Goal: Navigation & Orientation: Find specific page/section

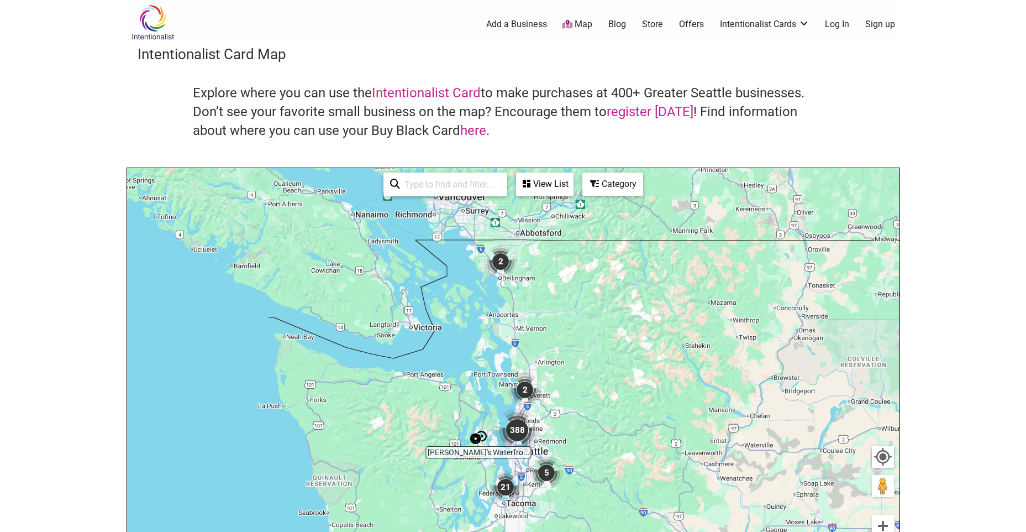
click at [518, 432] on img "388" at bounding box center [517, 430] width 44 height 44
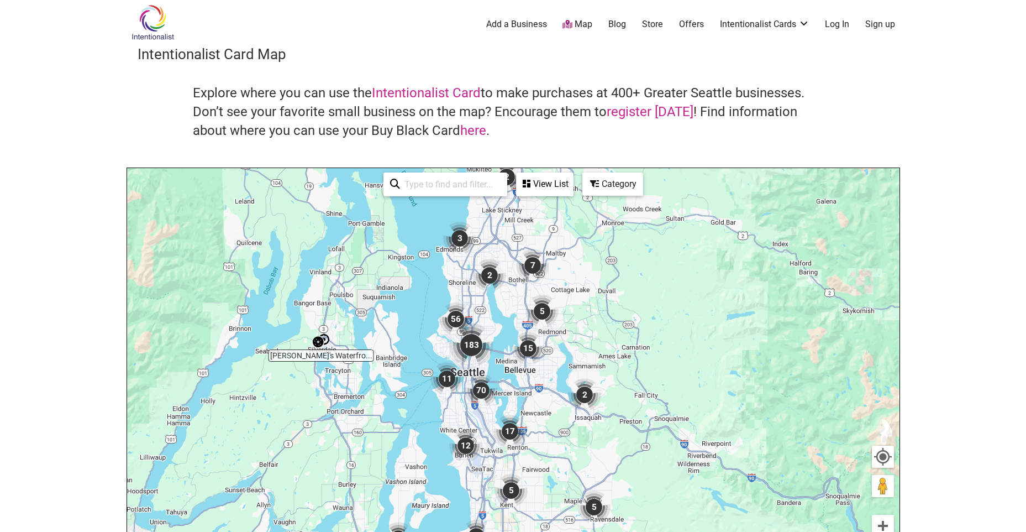
click at [321, 342] on img "Monica's Waterfront Bakery & Cafe" at bounding box center [321, 340] width 17 height 17
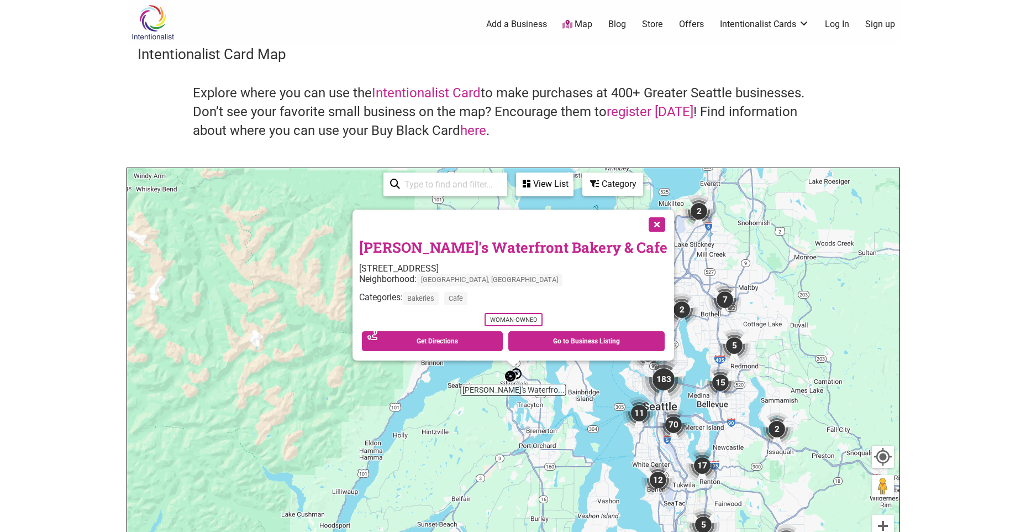
click at [642, 226] on button "Close" at bounding box center [656, 223] width 28 height 28
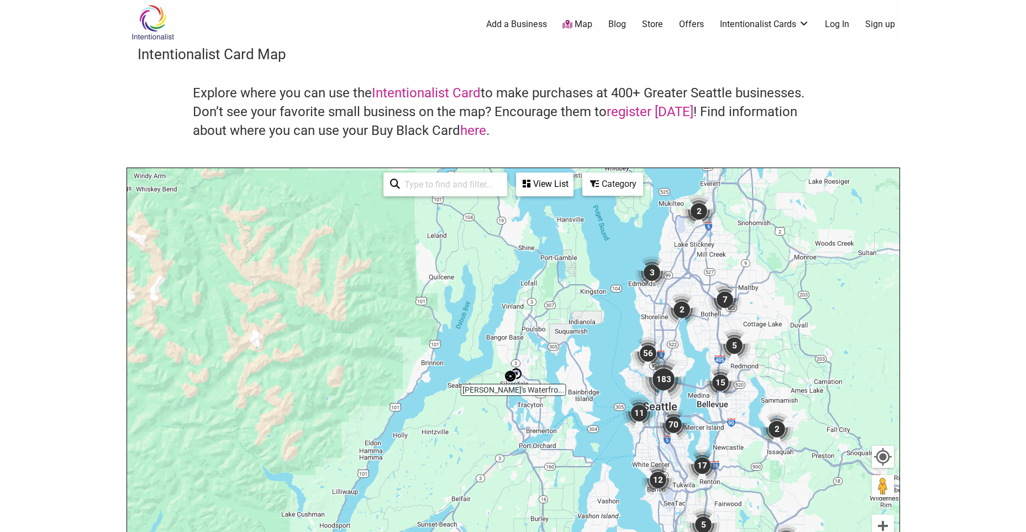
click at [520, 371] on img "Monica's Waterfront Bakery & Cafe" at bounding box center [513, 374] width 17 height 17
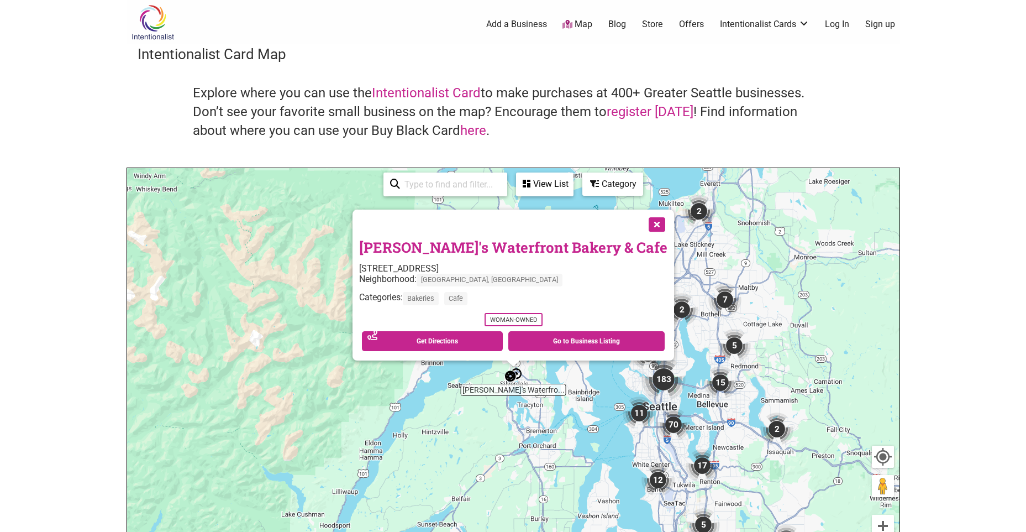
click at [642, 222] on button "Close" at bounding box center [656, 223] width 28 height 28
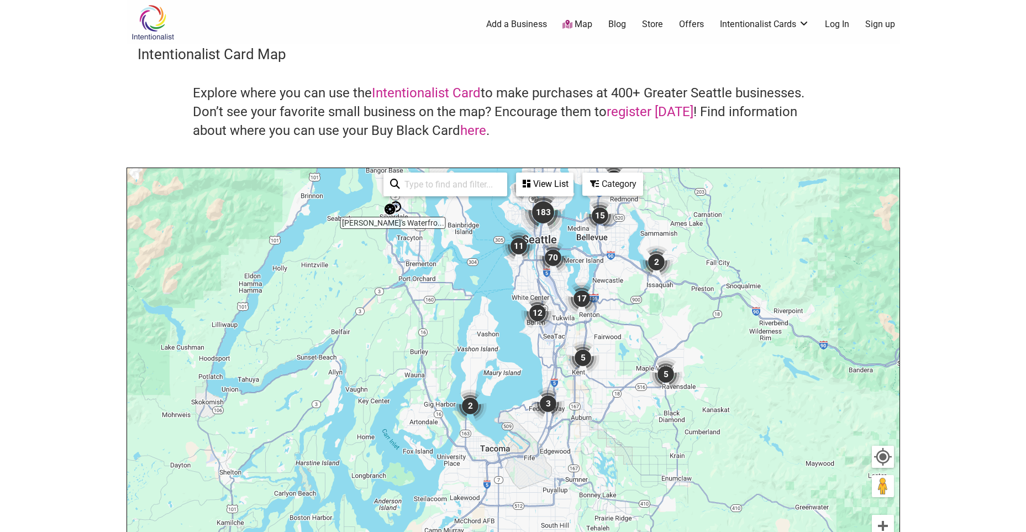
drag, startPoint x: 596, startPoint y: 374, endPoint x: 475, endPoint y: 205, distance: 208.0
click at [475, 205] on div "To navigate, press the arrow keys." at bounding box center [513, 383] width 773 height 430
click at [469, 402] on img "2" at bounding box center [470, 405] width 33 height 33
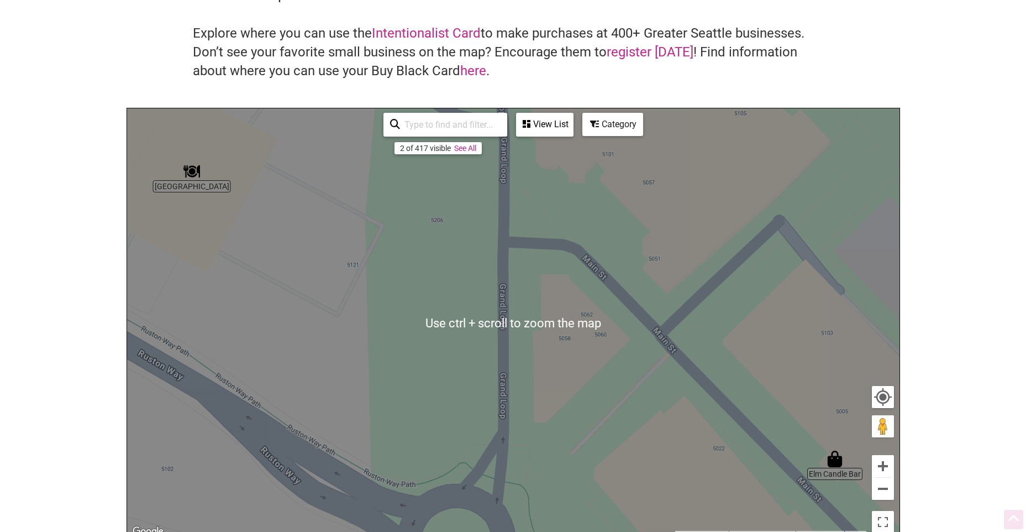
scroll to position [221, 0]
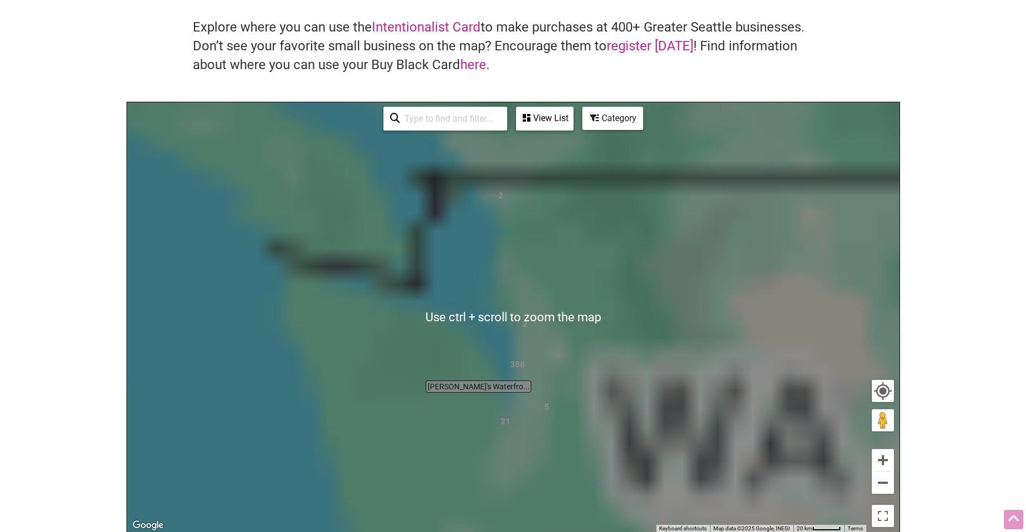
scroll to position [111, 0]
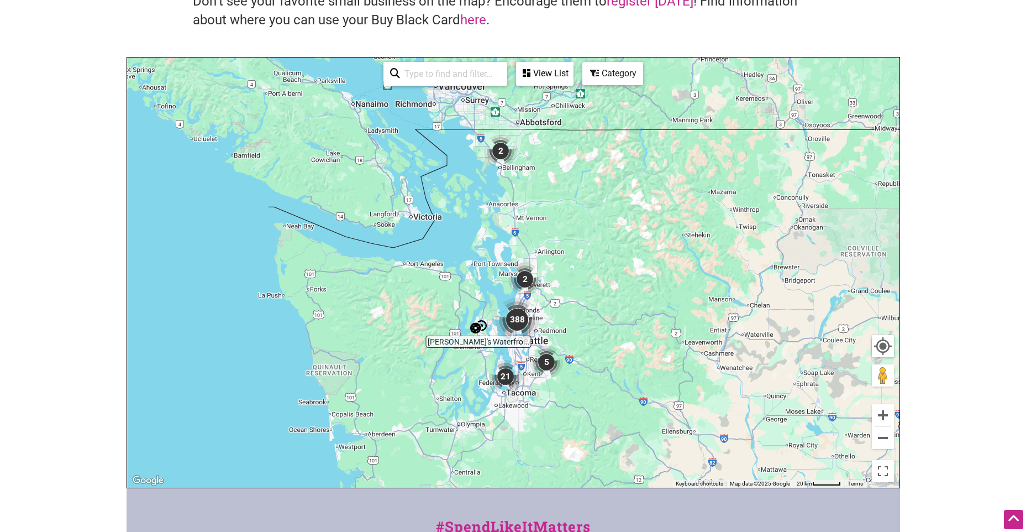
click at [504, 379] on img "21" at bounding box center [505, 376] width 33 height 33
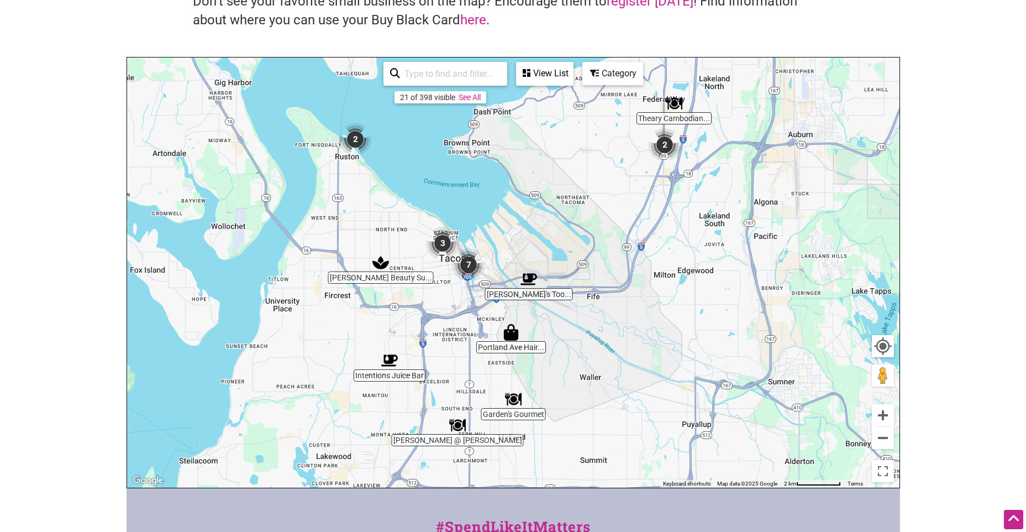
click at [360, 139] on img "2" at bounding box center [355, 139] width 33 height 33
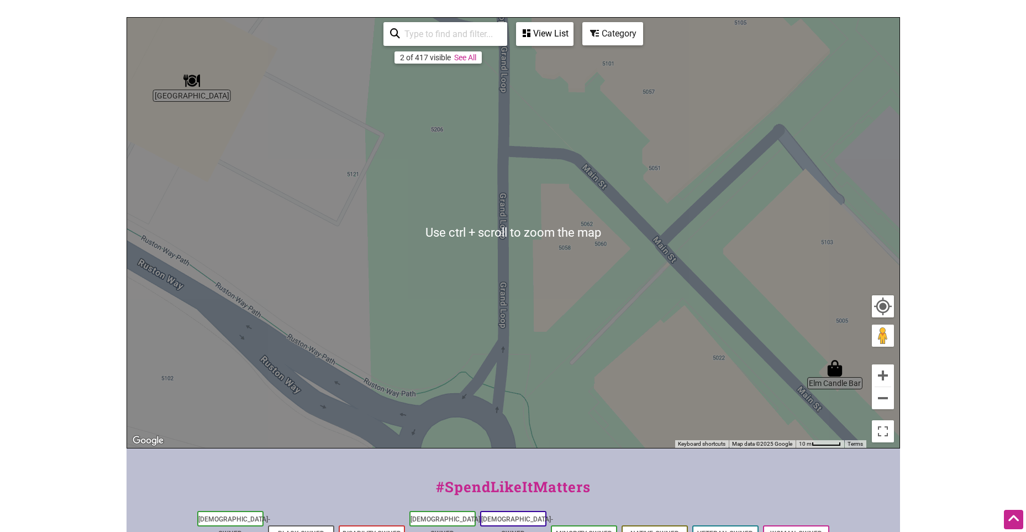
scroll to position [166, 0]
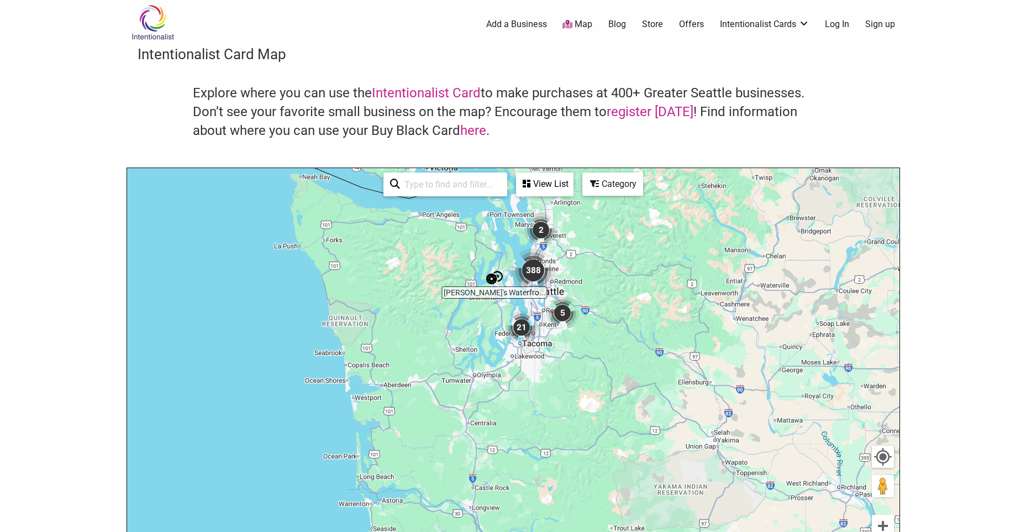
drag, startPoint x: 596, startPoint y: 278, endPoint x: 608, endPoint y: 149, distance: 129.9
click at [608, 149] on div "Intentionalist Card Map Explore where you can use the Intentionalist Card to ma…" at bounding box center [514, 321] width 774 height 554
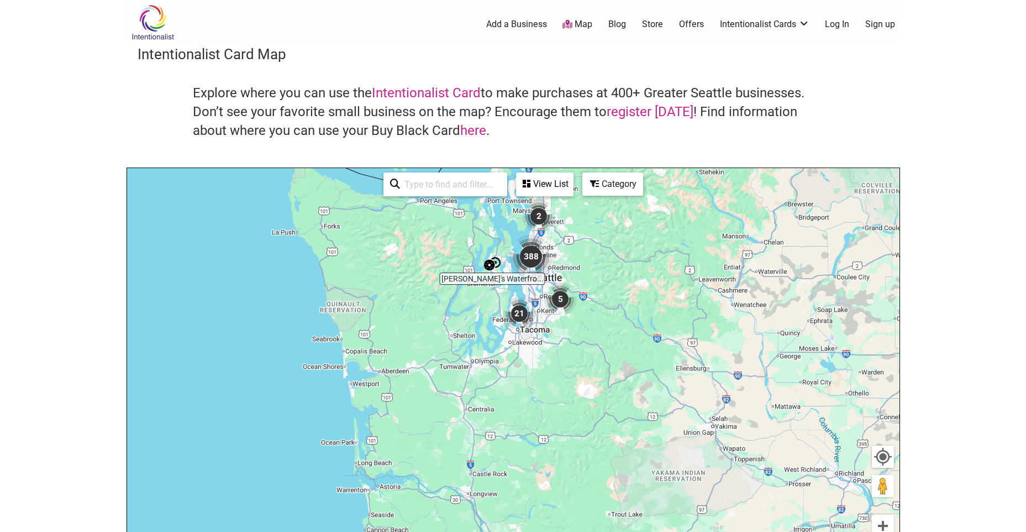
click at [559, 261] on div "To navigate, press the arrow keys." at bounding box center [513, 383] width 773 height 430
click at [538, 257] on img "388" at bounding box center [531, 256] width 44 height 44
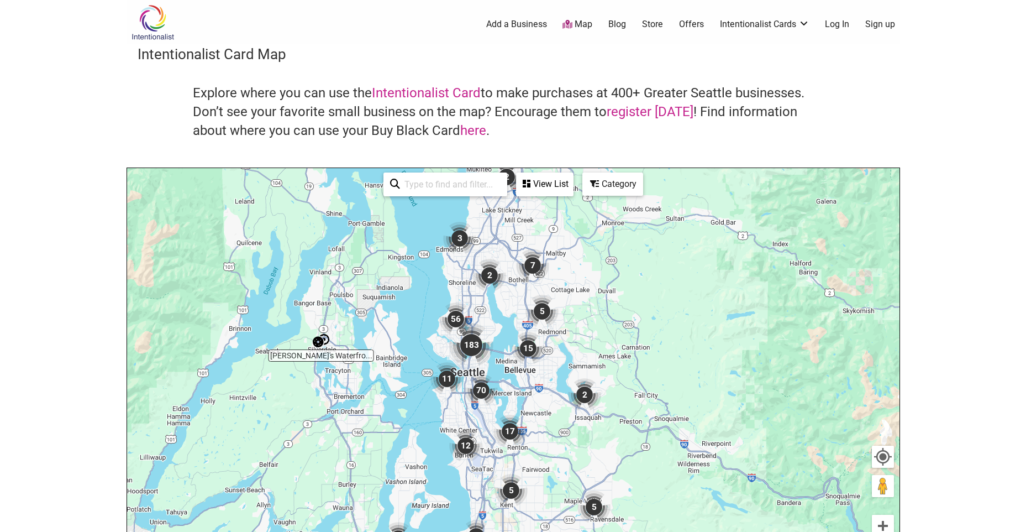
click at [472, 354] on img "183" at bounding box center [471, 345] width 44 height 44
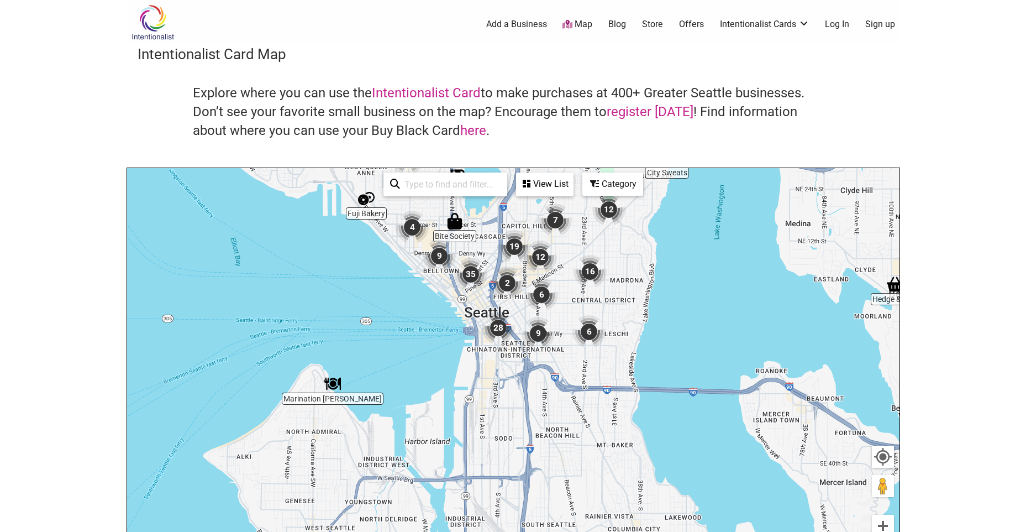
drag, startPoint x: 478, startPoint y: 433, endPoint x: 477, endPoint y: 217, distance: 216.1
click at [477, 217] on div "To navigate, press the arrow keys." at bounding box center [513, 383] width 773 height 430
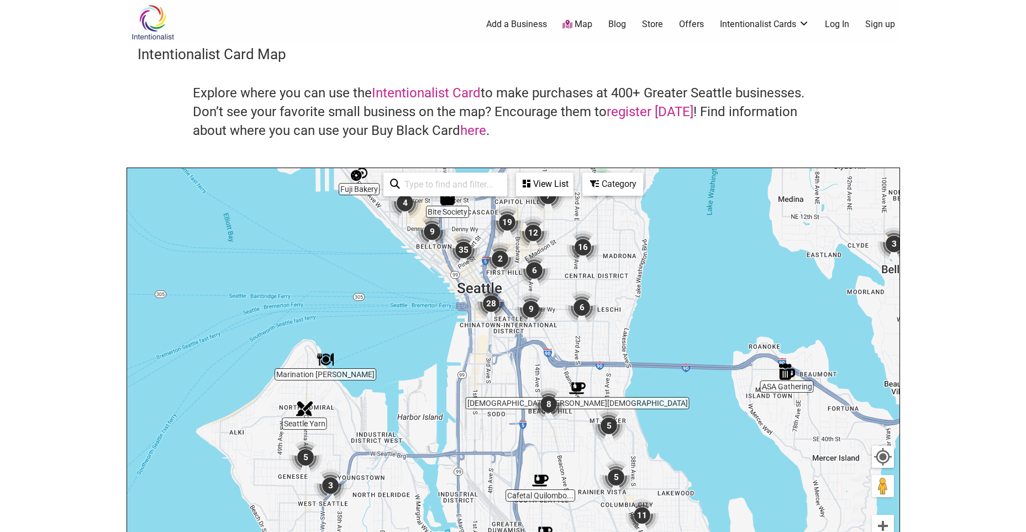
click at [491, 305] on img "28" at bounding box center [491, 303] width 33 height 33
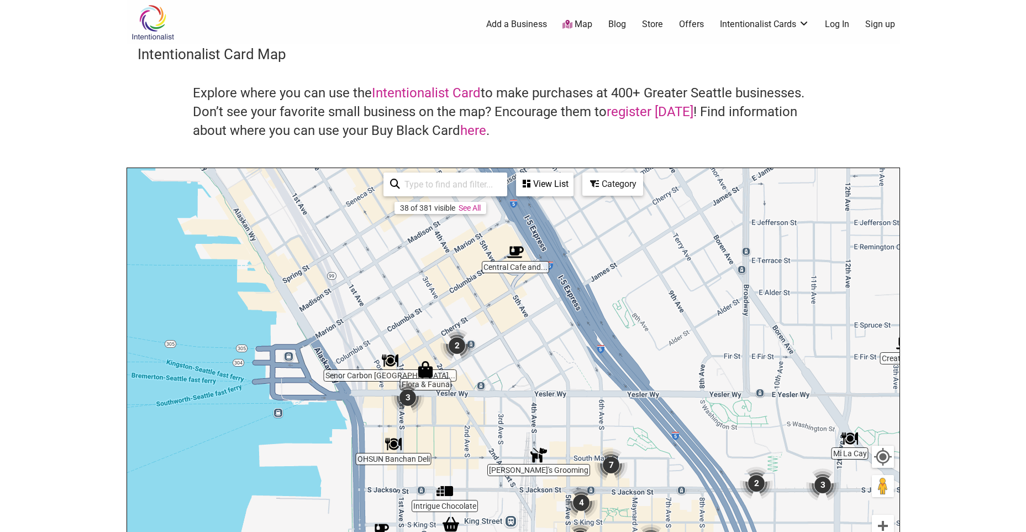
drag, startPoint x: 550, startPoint y: 356, endPoint x: 556, endPoint y: 439, distance: 83.1
click at [556, 439] on div "To navigate, press the arrow keys." at bounding box center [513, 383] width 773 height 430
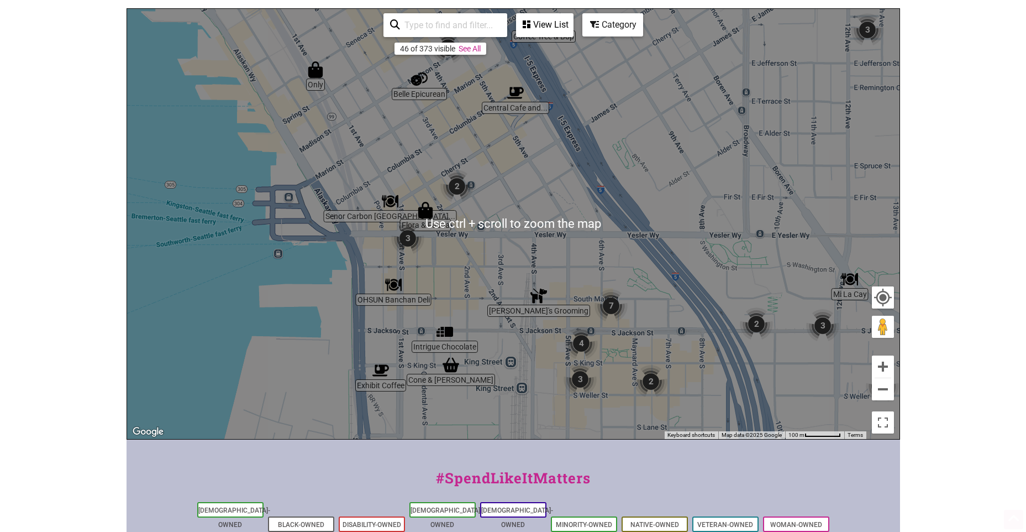
scroll to position [221, 0]
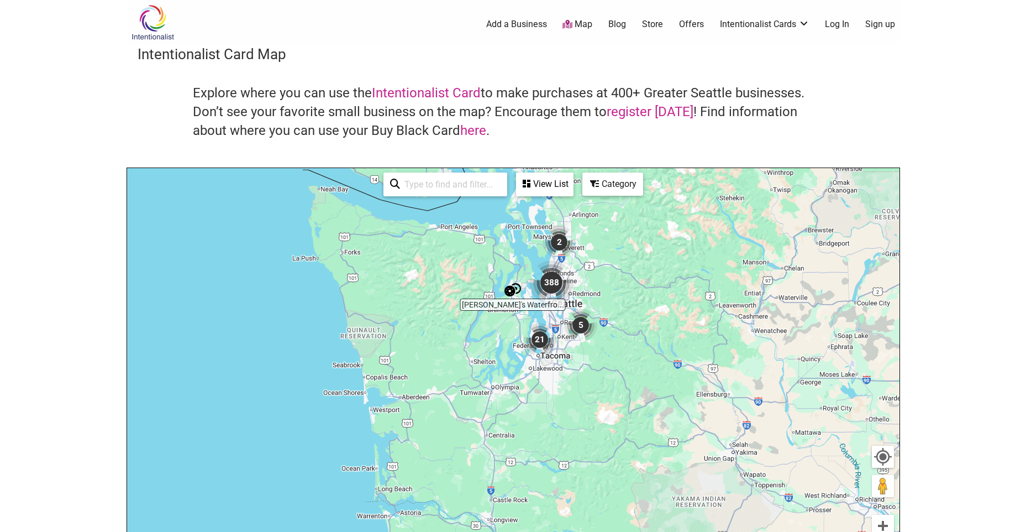
drag, startPoint x: 516, startPoint y: 332, endPoint x: 553, endPoint y: 172, distance: 163.3
click at [554, 171] on div "Monica's Waterfro... 388 21 2 2 5 To navigate, press the arrow keys. See All Vi…" at bounding box center [513, 383] width 773 height 430
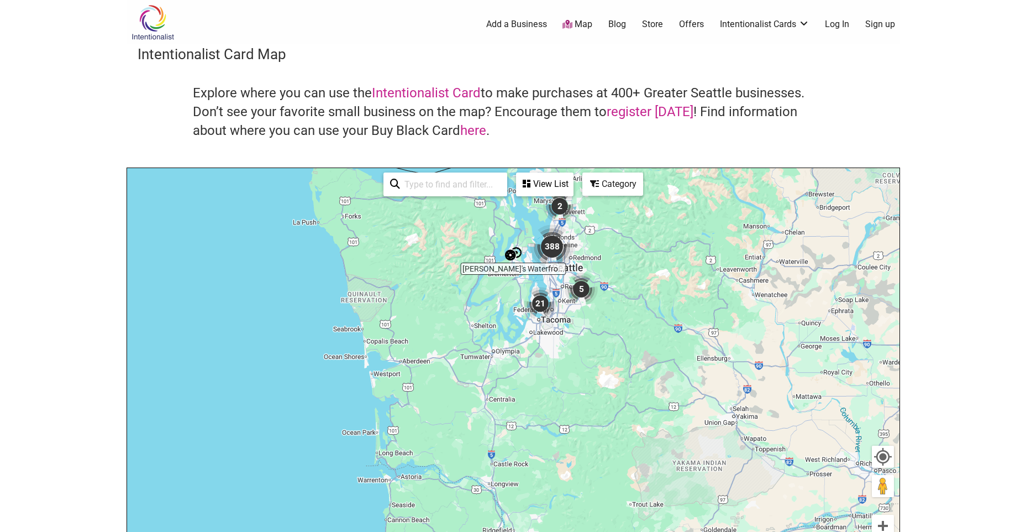
click at [544, 303] on img "21" at bounding box center [540, 303] width 33 height 33
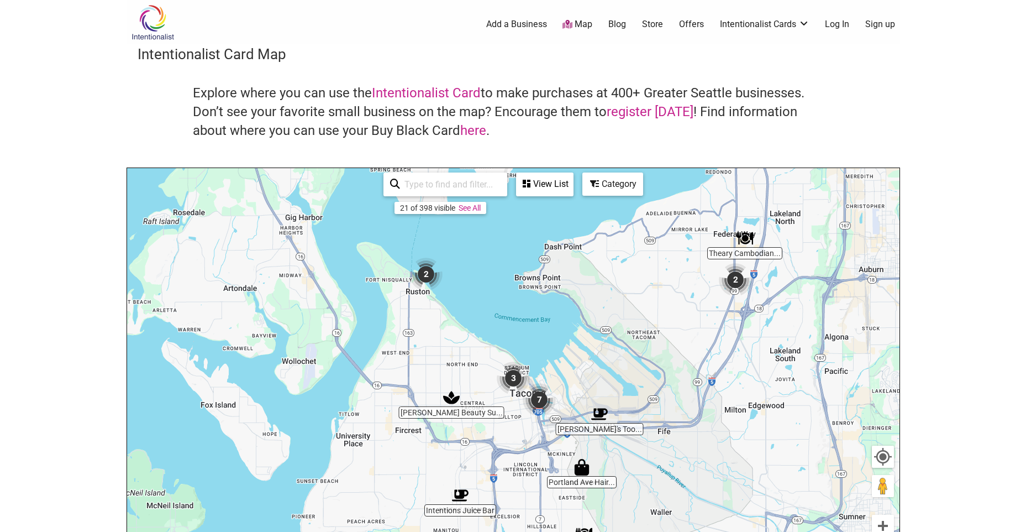
drag, startPoint x: 405, startPoint y: 279, endPoint x: 496, endPoint y: 310, distance: 97.0
click at [496, 310] on div "To navigate, press the arrow keys." at bounding box center [513, 383] width 773 height 430
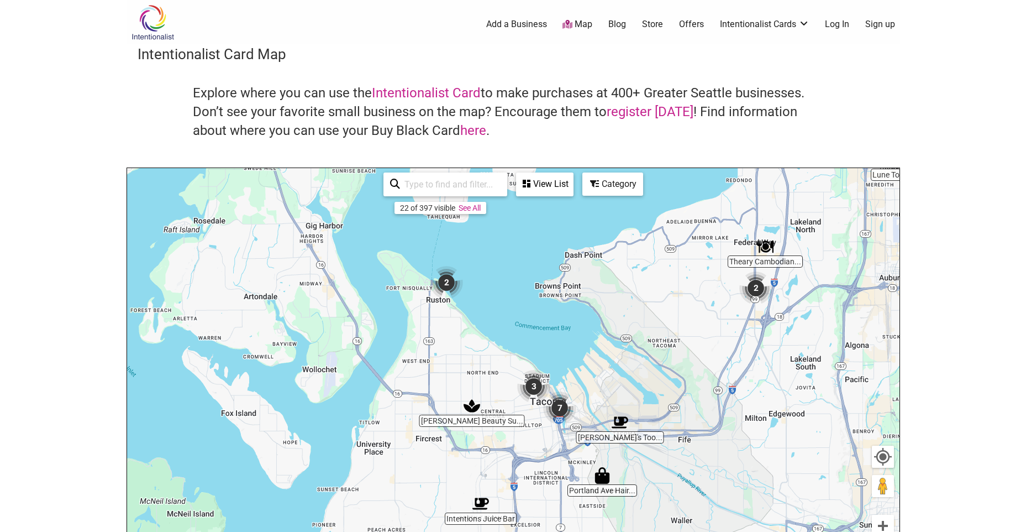
click at [444, 285] on img "2" at bounding box center [446, 282] width 33 height 33
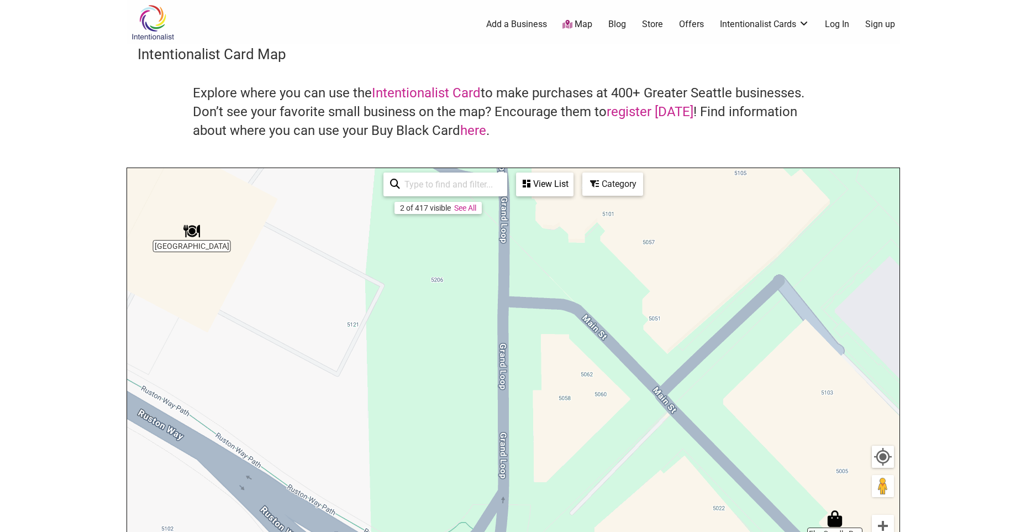
click at [463, 211] on link "See All" at bounding box center [465, 207] width 22 height 9
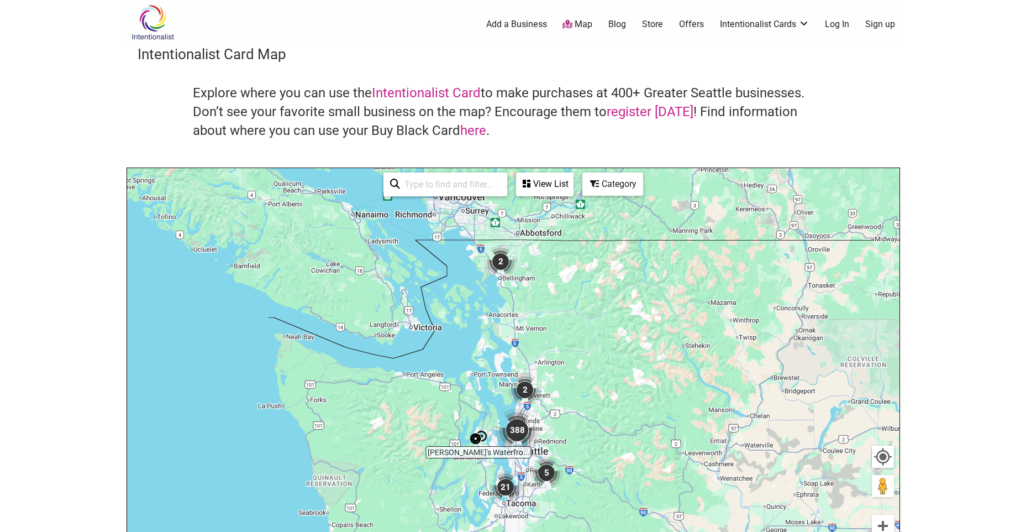
click at [543, 183] on div "View List" at bounding box center [544, 184] width 55 height 21
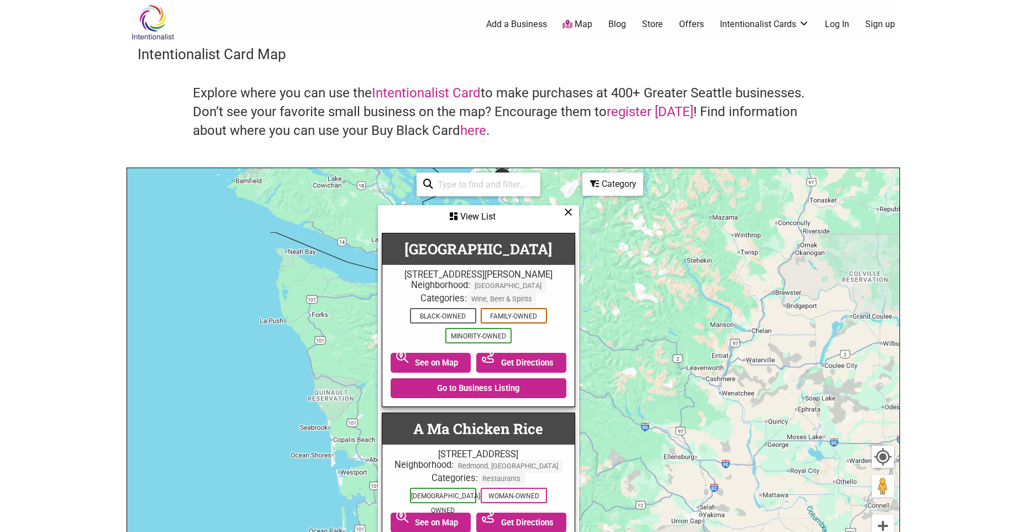
drag, startPoint x: 633, startPoint y: 323, endPoint x: 635, endPoint y: 233, distance: 90.1
click at [635, 233] on div "To navigate, press the arrow keys." at bounding box center [513, 383] width 773 height 430
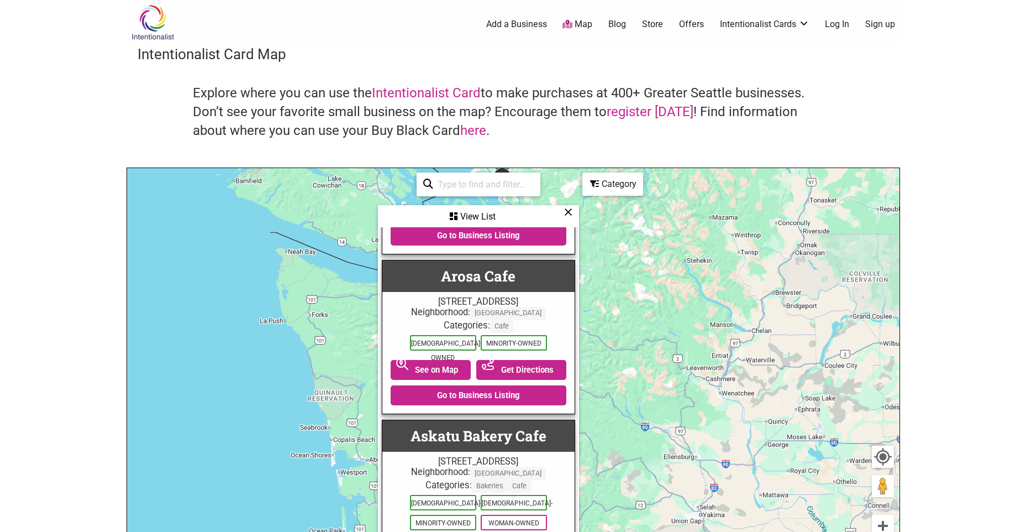
scroll to position [2819, 0]
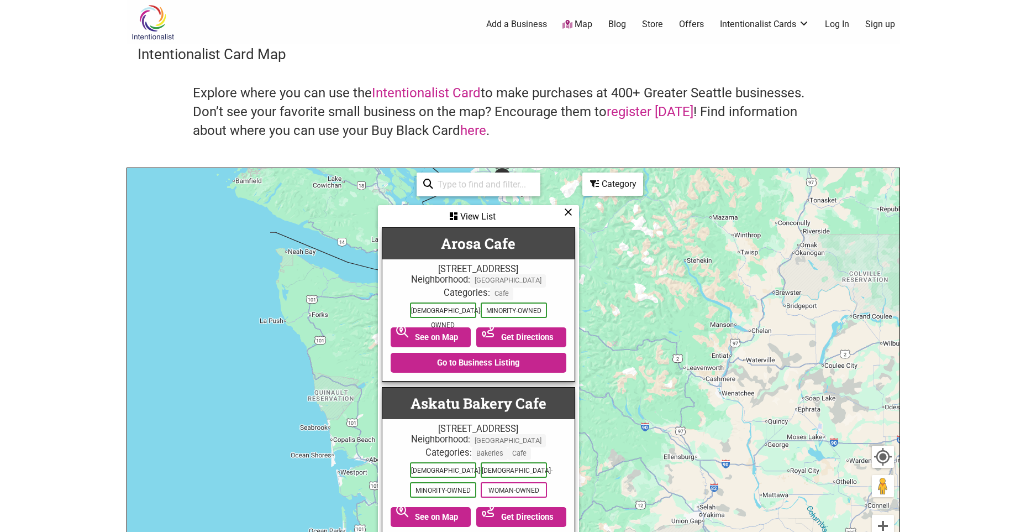
click at [561, 213] on div "View List" at bounding box center [478, 216] width 199 height 21
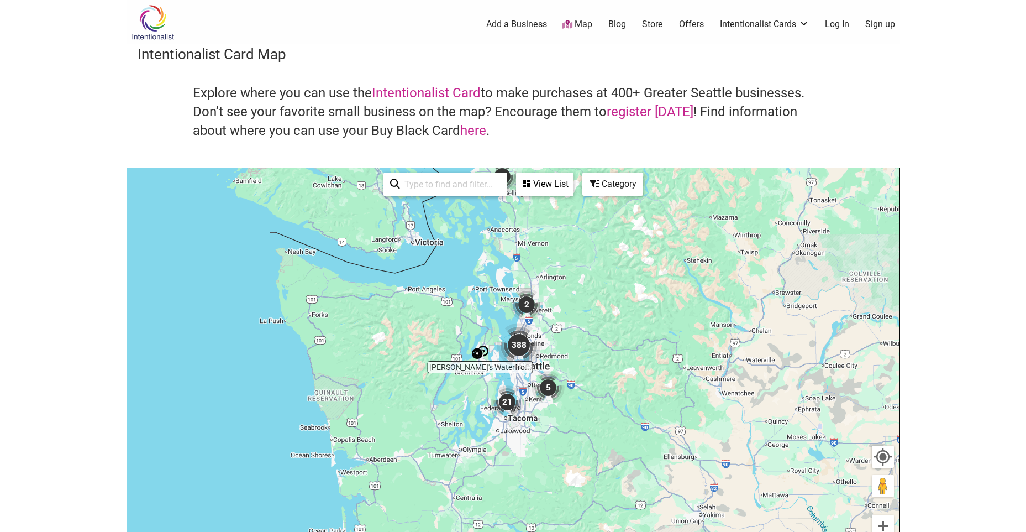
click at [573, 187] on div "Category" at bounding box center [544, 184] width 55 height 21
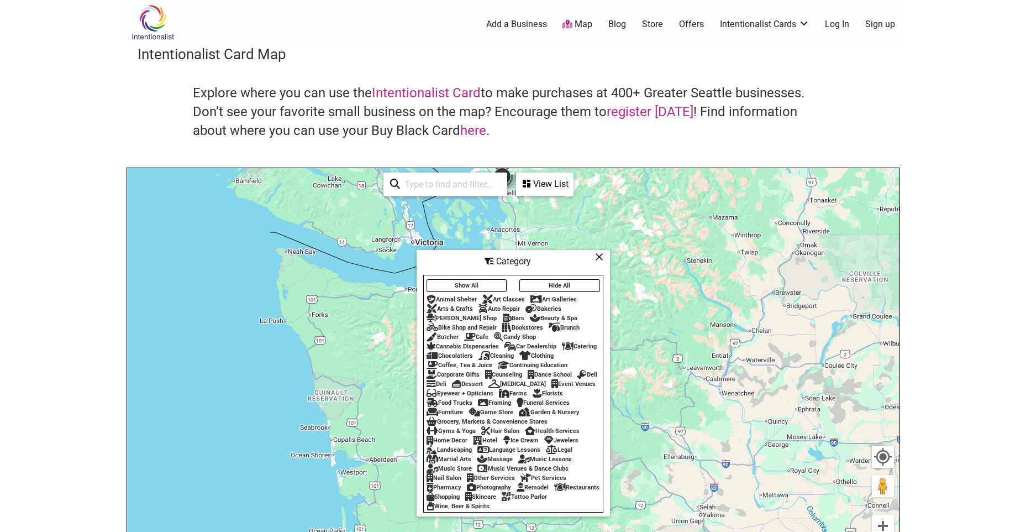
click at [601, 256] on icon at bounding box center [599, 256] width 8 height 1
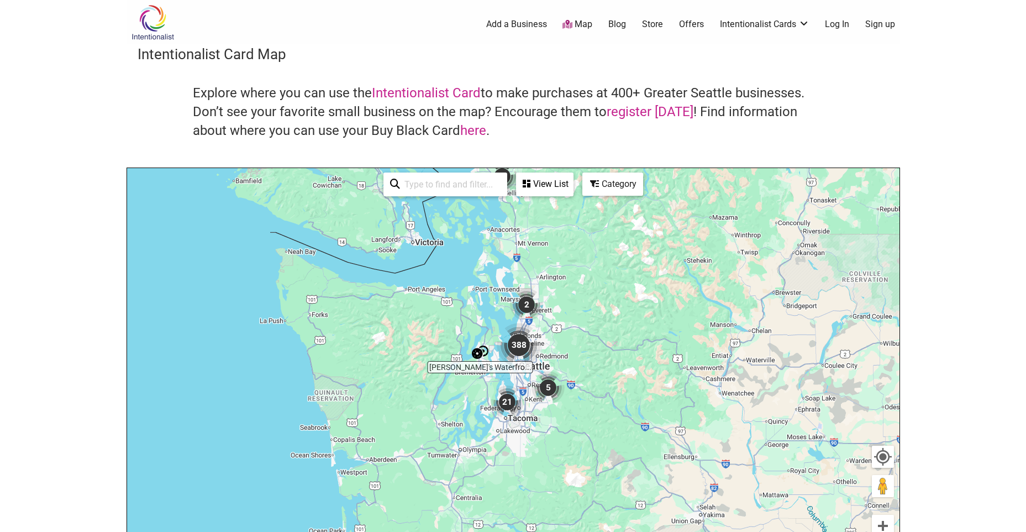
click at [459, 190] on input "search" at bounding box center [450, 185] width 101 height 22
click at [512, 405] on img "21" at bounding box center [507, 401] width 33 height 33
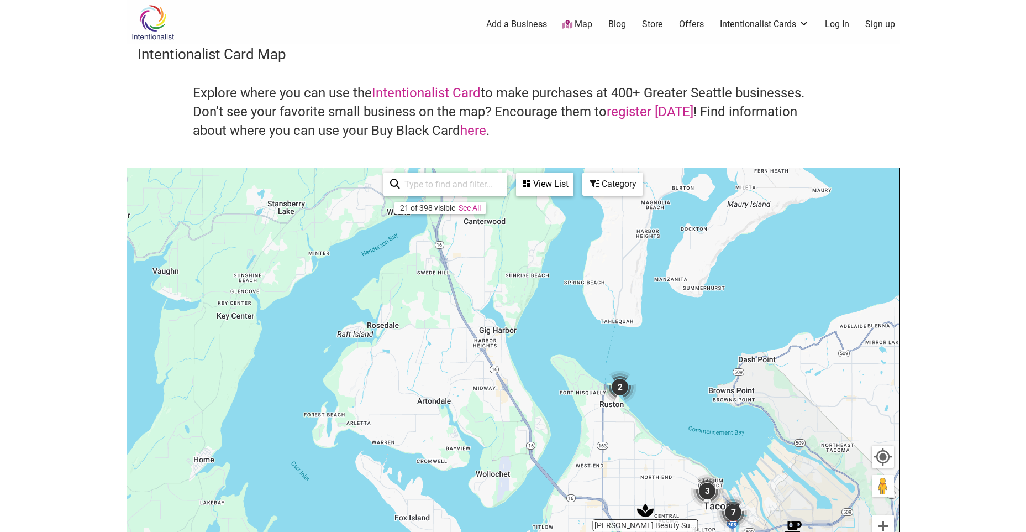
drag, startPoint x: 386, startPoint y: 370, endPoint x: 652, endPoint y: 507, distance: 299.3
click at [652, 507] on img "Mattice Beauty Supply" at bounding box center [645, 510] width 17 height 17
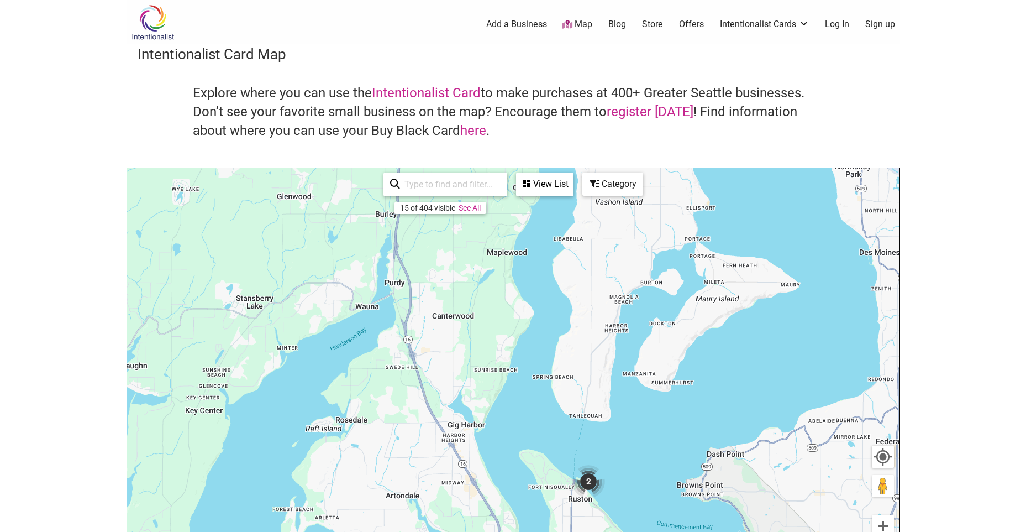
drag, startPoint x: 580, startPoint y: 429, endPoint x: 547, endPoint y: 524, distance: 100.5
click at [547, 524] on div "To navigate, press the arrow keys." at bounding box center [513, 383] width 773 height 430
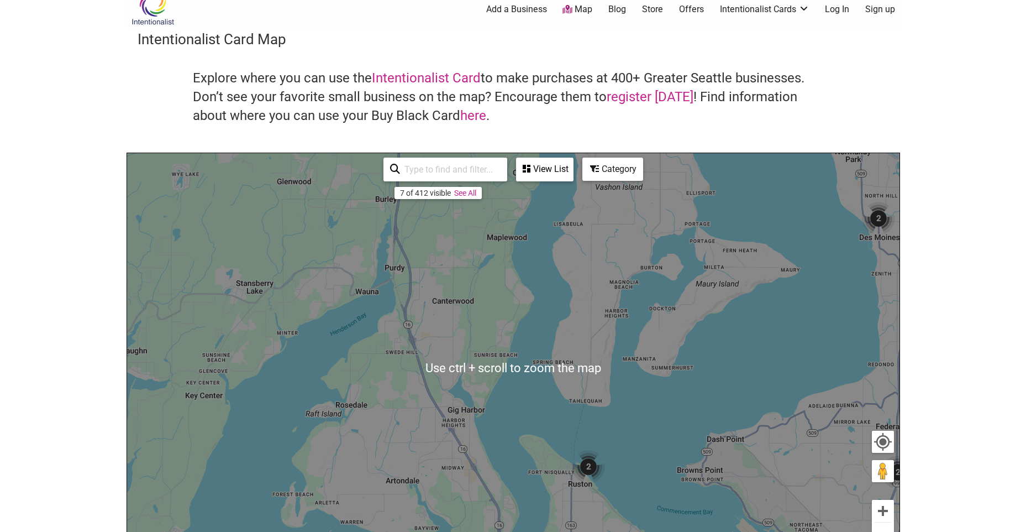
scroll to position [0, 0]
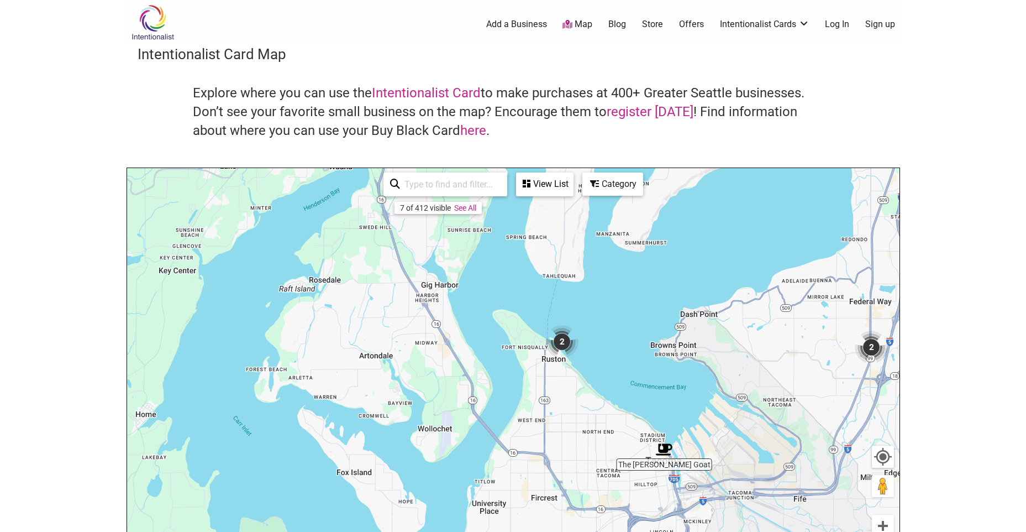
drag, startPoint x: 629, startPoint y: 419, endPoint x: 599, endPoint y: 265, distance: 157.6
click at [599, 265] on div "To navigate, press the arrow keys." at bounding box center [513, 383] width 773 height 430
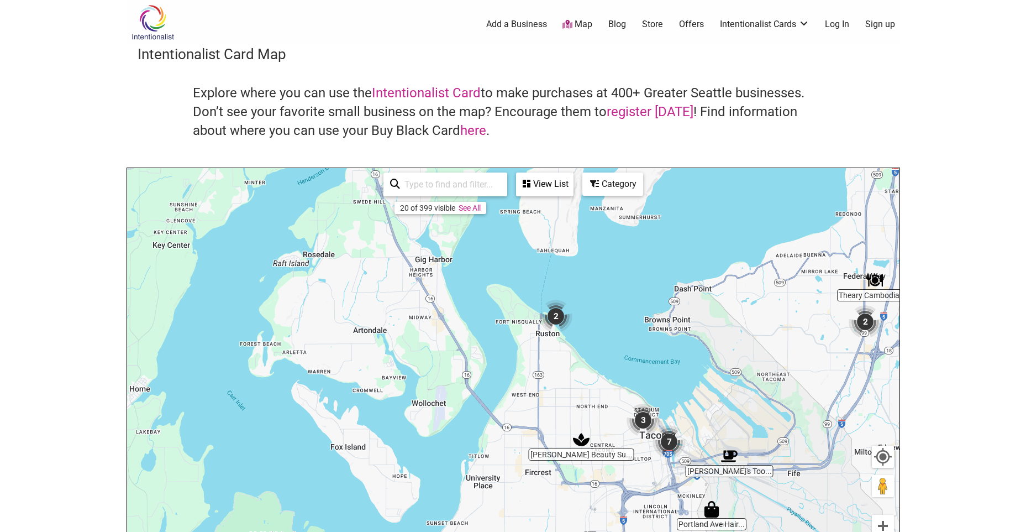
click at [578, 405] on div "To navigate, press the arrow keys." at bounding box center [513, 383] width 773 height 430
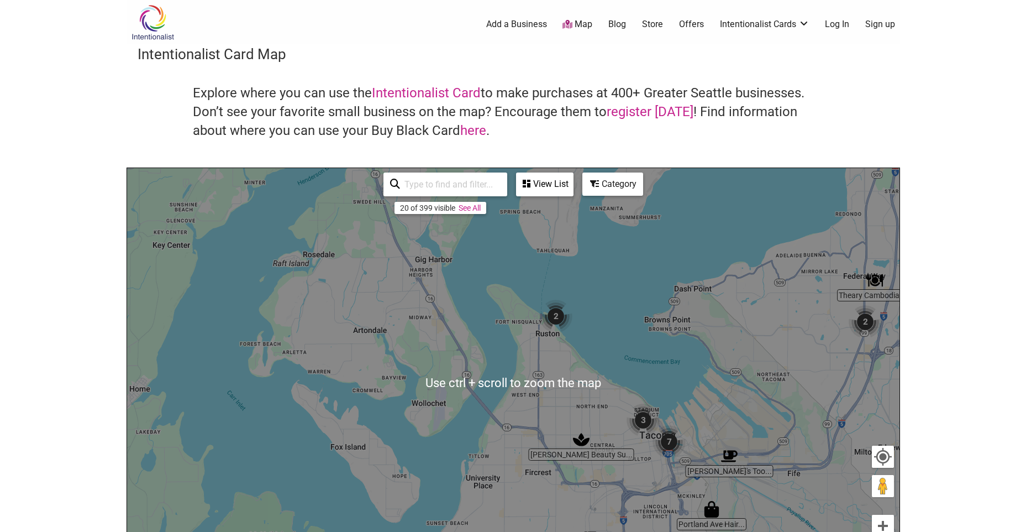
click at [578, 361] on div "To navigate, press the arrow keys." at bounding box center [513, 383] width 773 height 430
click at [629, 361] on div "To navigate, press the arrow keys." at bounding box center [513, 383] width 773 height 430
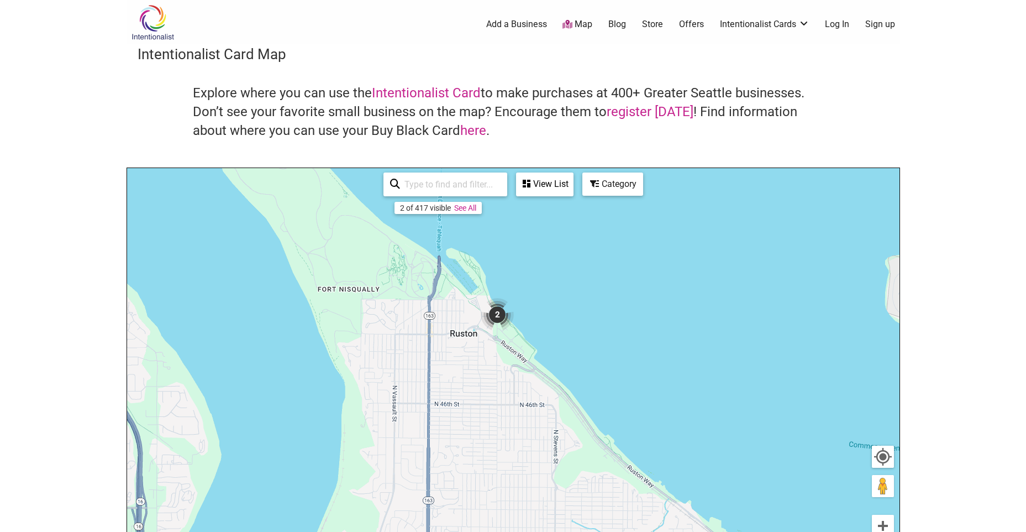
drag, startPoint x: 484, startPoint y: 391, endPoint x: 632, endPoint y: 519, distance: 195.5
click at [632, 519] on div "To navigate, press the arrow keys." at bounding box center [513, 383] width 773 height 430
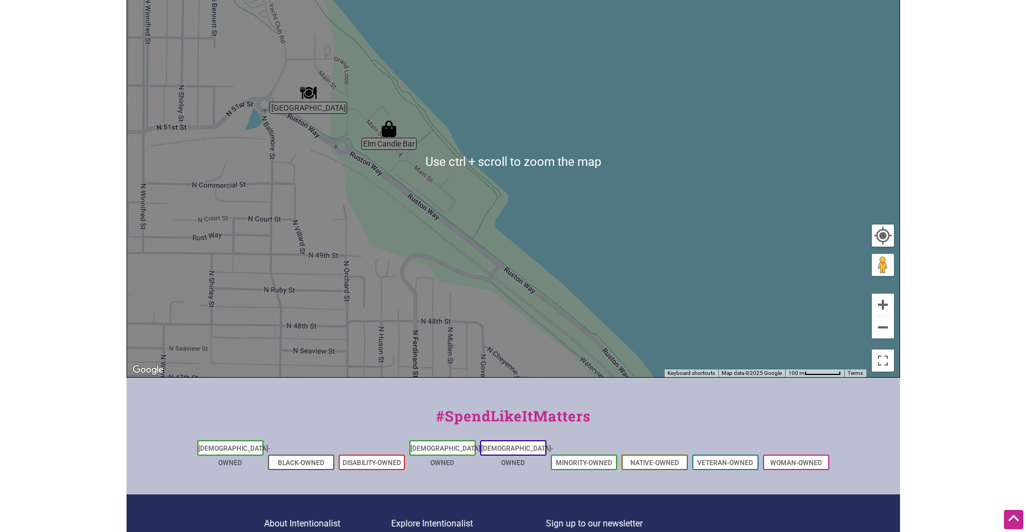
scroll to position [330, 0]
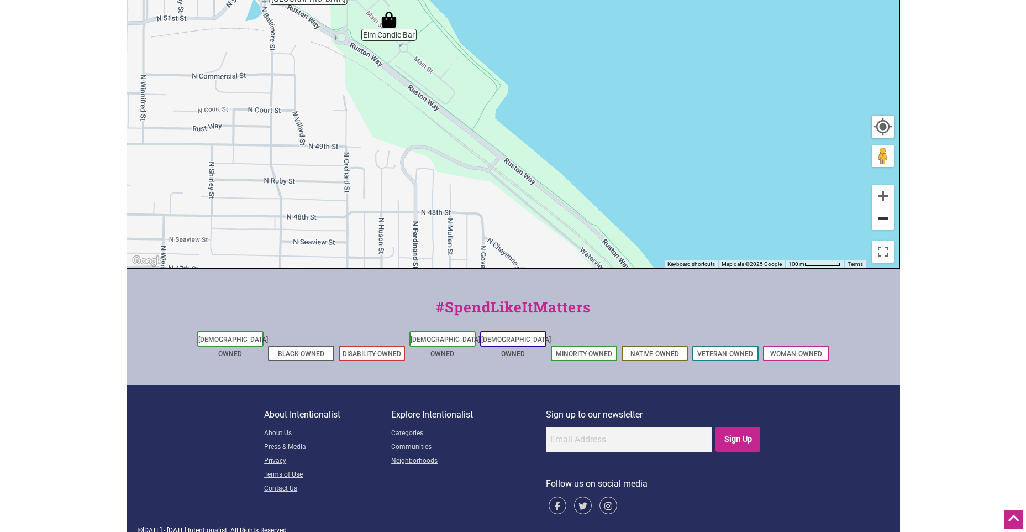
click at [885, 218] on button "Zoom out" at bounding box center [883, 218] width 22 height 22
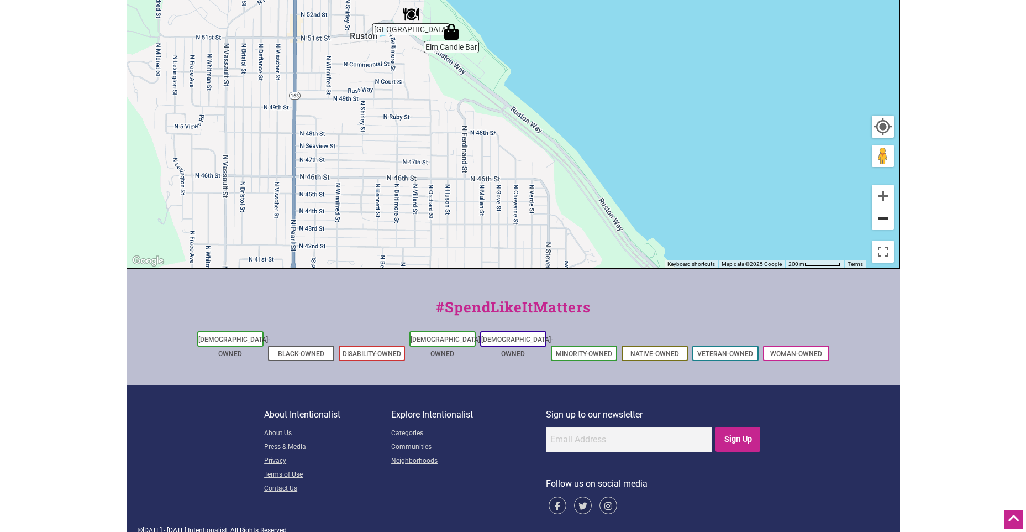
click at [885, 218] on button "Zoom out" at bounding box center [883, 218] width 22 height 22
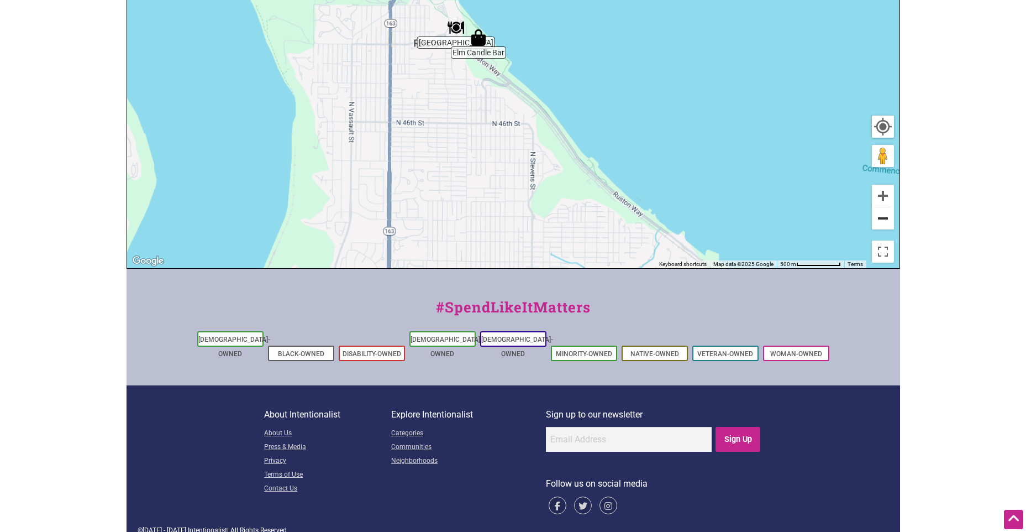
click at [885, 218] on button "Zoom out" at bounding box center [883, 218] width 22 height 22
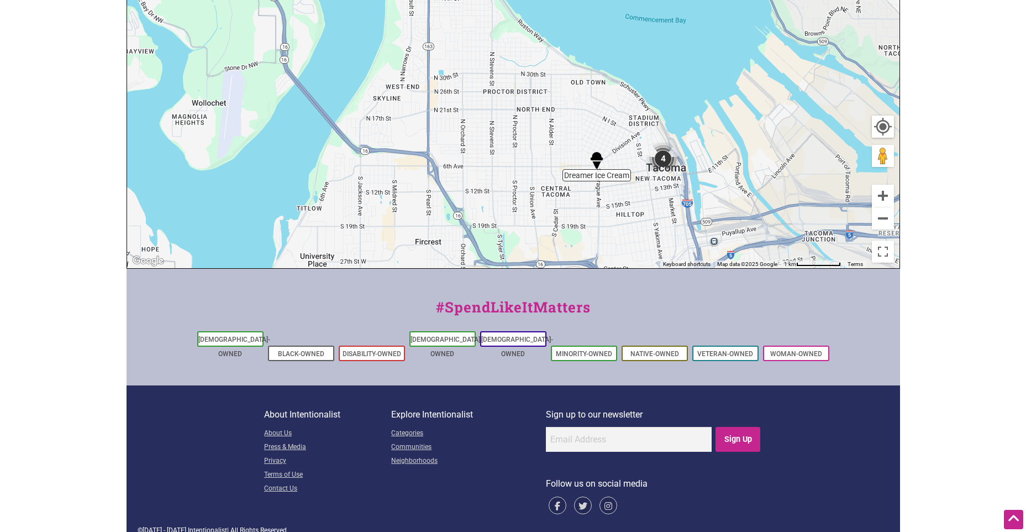
drag, startPoint x: 665, startPoint y: 216, endPoint x: 636, endPoint y: 128, distance: 92.8
click at [636, 128] on div "To navigate, press the arrow keys." at bounding box center [513, 53] width 773 height 430
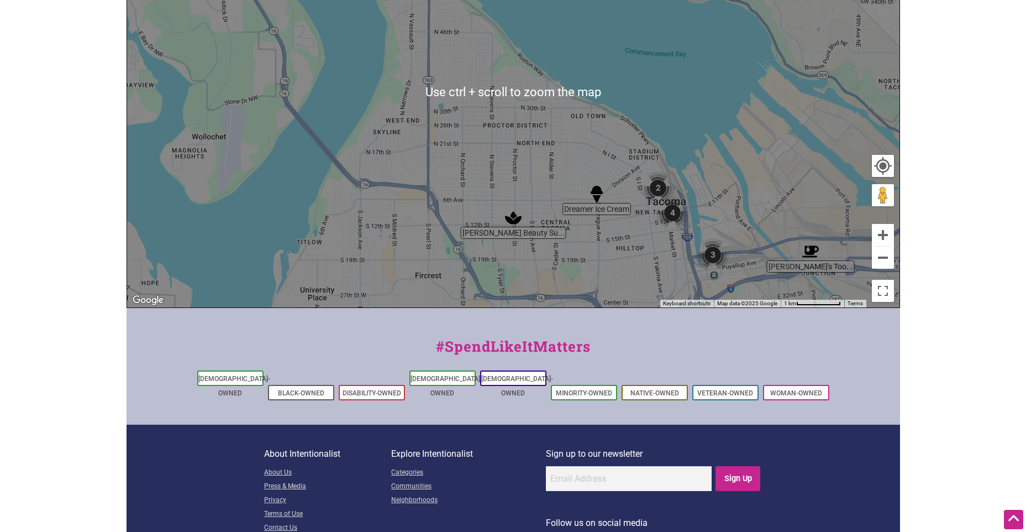
scroll to position [275, 0]
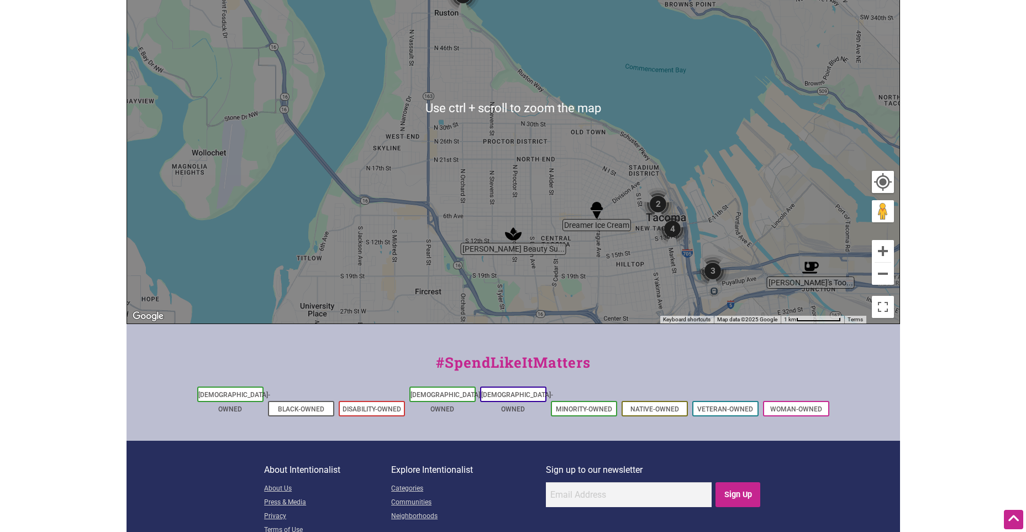
click at [806, 220] on div "To navigate, press the arrow keys." at bounding box center [513, 108] width 773 height 430
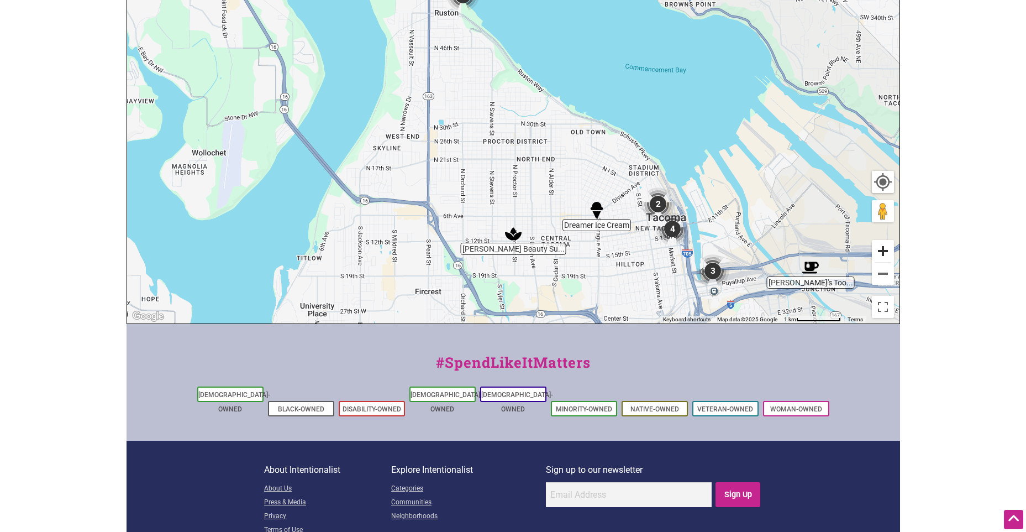
click at [884, 250] on button "Zoom in" at bounding box center [883, 251] width 22 height 22
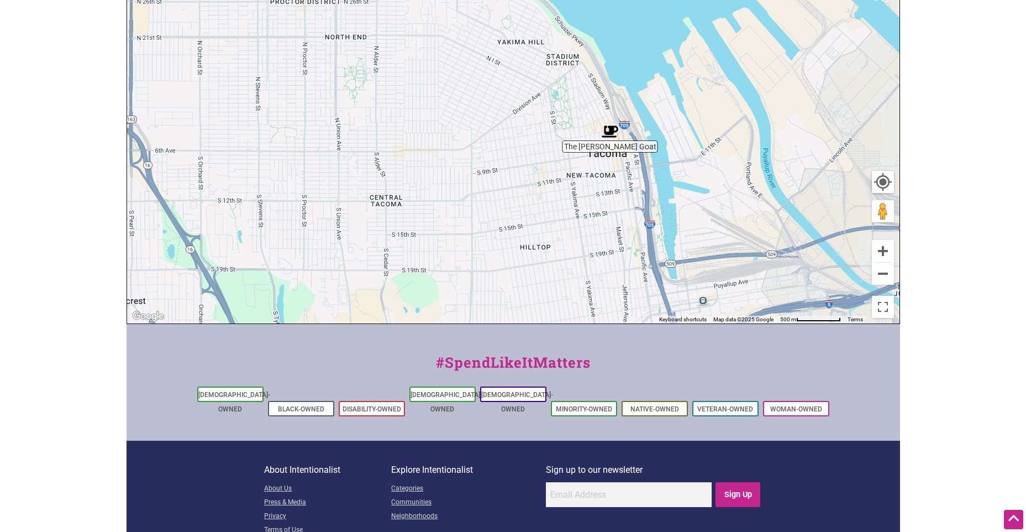
drag, startPoint x: 818, startPoint y: 245, endPoint x: 606, endPoint y: 72, distance: 273.4
click at [606, 72] on div "To navigate, press the arrow keys." at bounding box center [513, 108] width 773 height 430
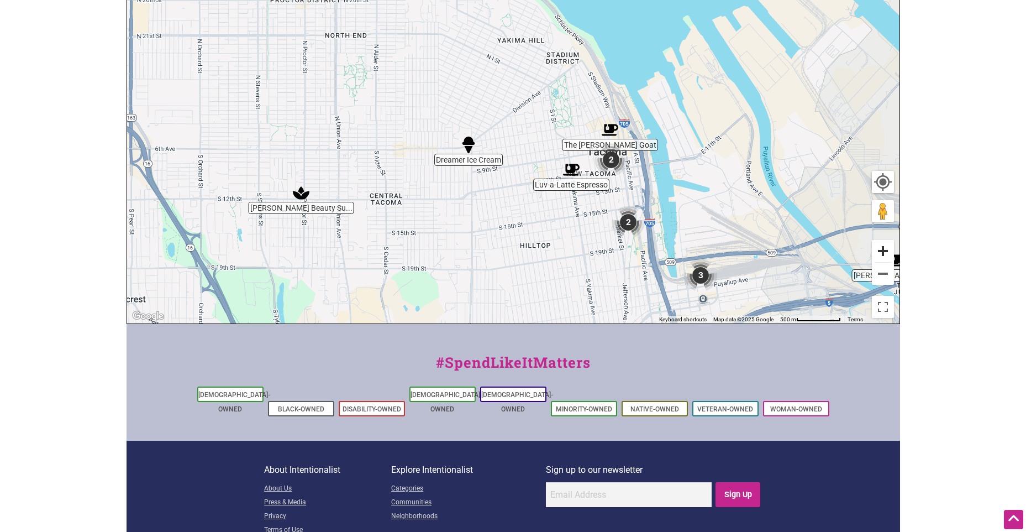
click at [884, 254] on button "Zoom in" at bounding box center [883, 251] width 22 height 22
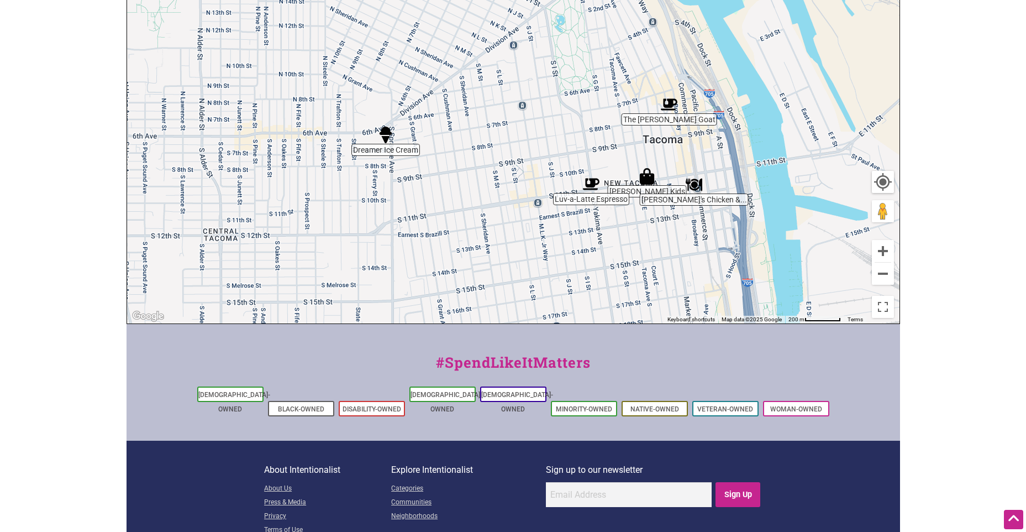
drag, startPoint x: 765, startPoint y: 264, endPoint x: 726, endPoint y: 207, distance: 69.6
click at [726, 207] on div "To navigate, press the arrow keys." at bounding box center [513, 108] width 773 height 430
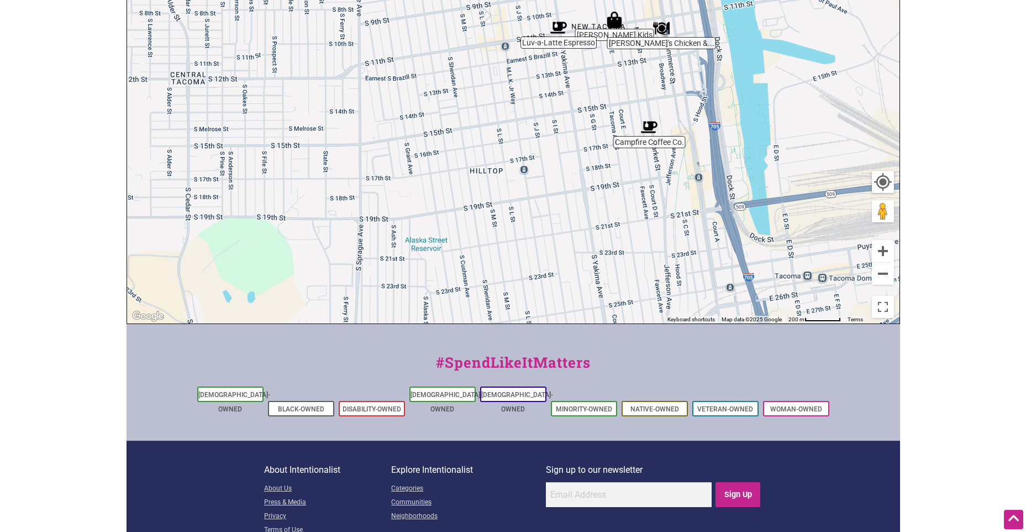
drag, startPoint x: 727, startPoint y: 251, endPoint x: 694, endPoint y: 93, distance: 161.4
click at [694, 93] on div "To navigate, press the arrow keys." at bounding box center [513, 108] width 773 height 430
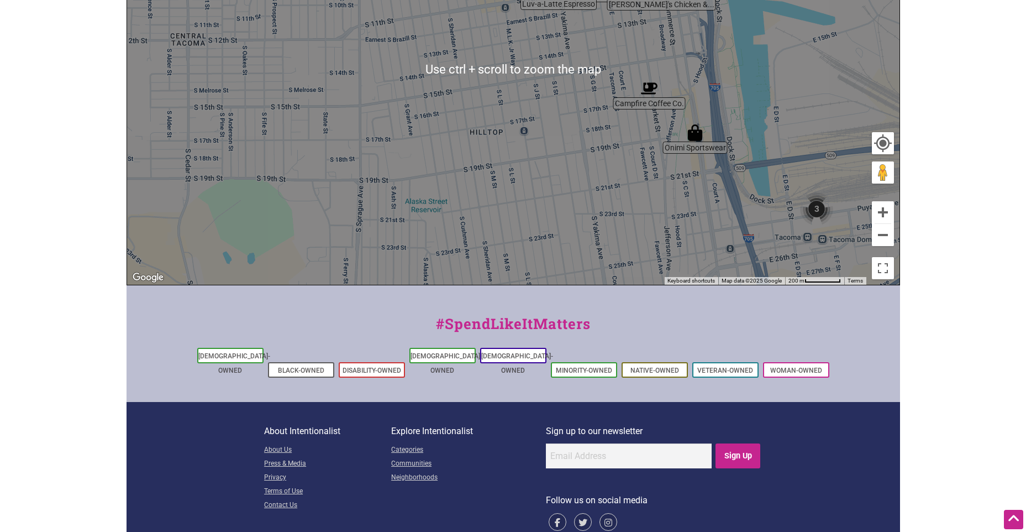
scroll to position [330, 0]
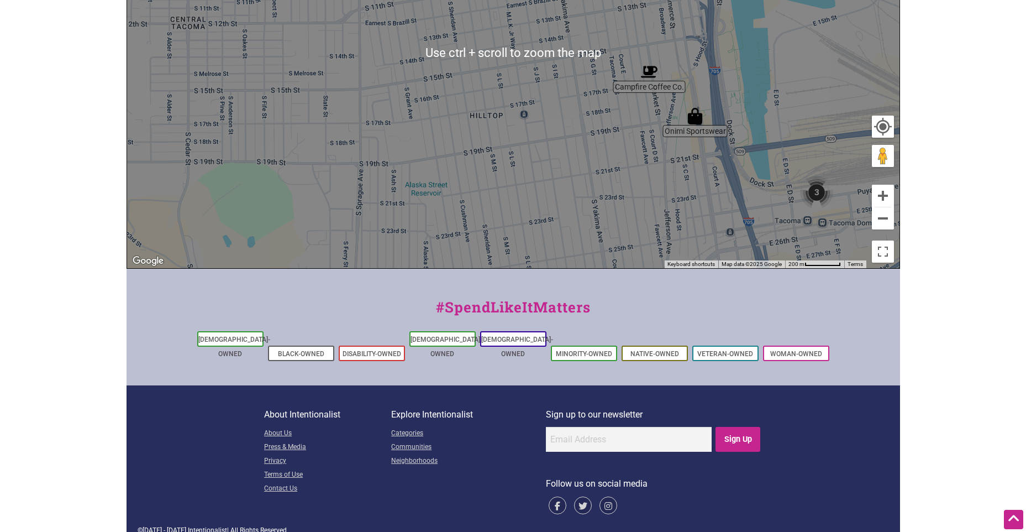
click at [889, 230] on div "To navigate, press the arrow keys." at bounding box center [513, 53] width 773 height 430
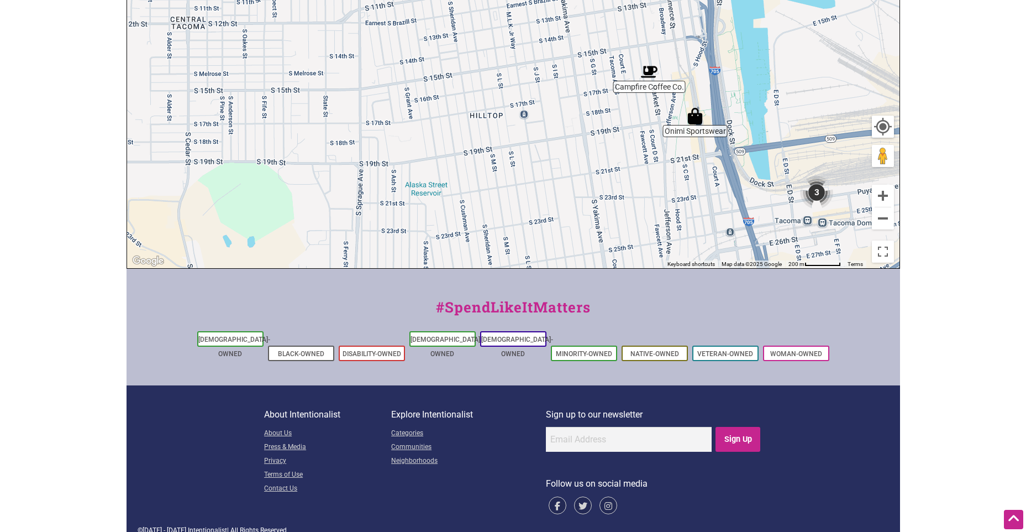
click at [889, 230] on div "To navigate, press the arrow keys." at bounding box center [513, 53] width 773 height 430
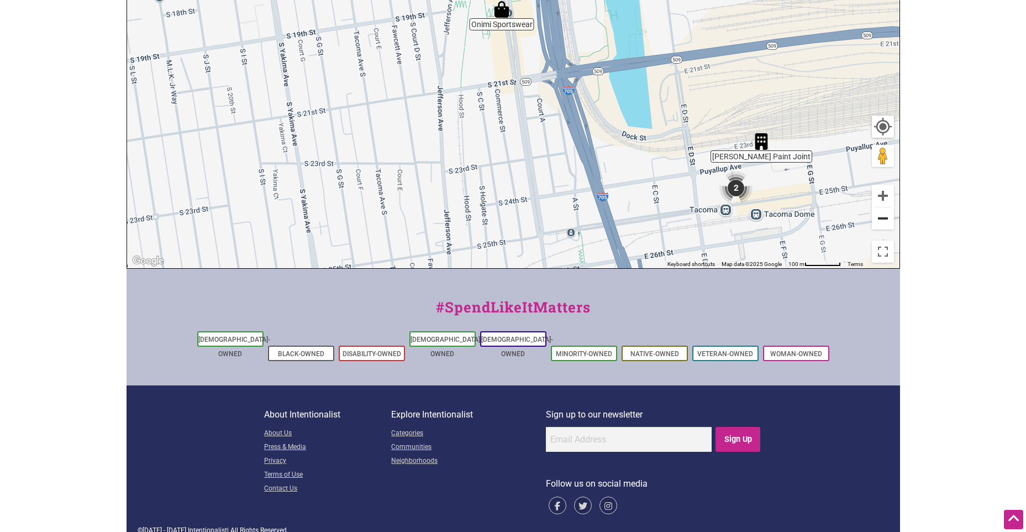
click at [884, 215] on button "Zoom out" at bounding box center [883, 218] width 22 height 22
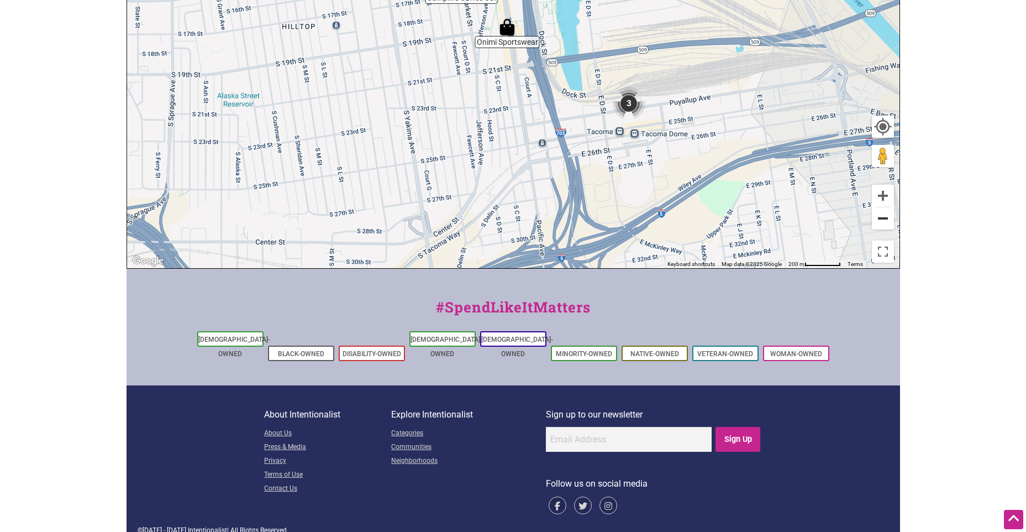
click at [880, 214] on button "Zoom out" at bounding box center [883, 218] width 22 height 22
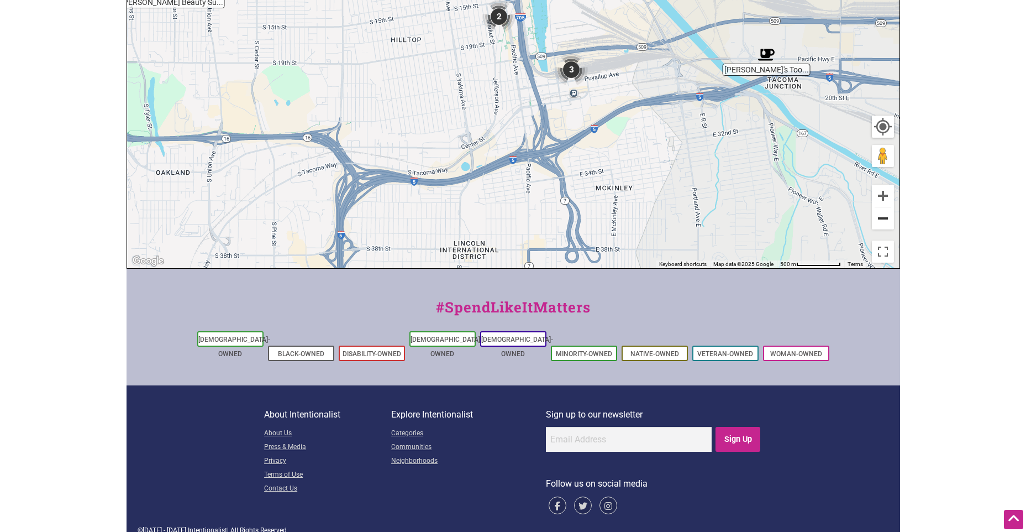
click at [880, 214] on button "Zoom out" at bounding box center [883, 218] width 22 height 22
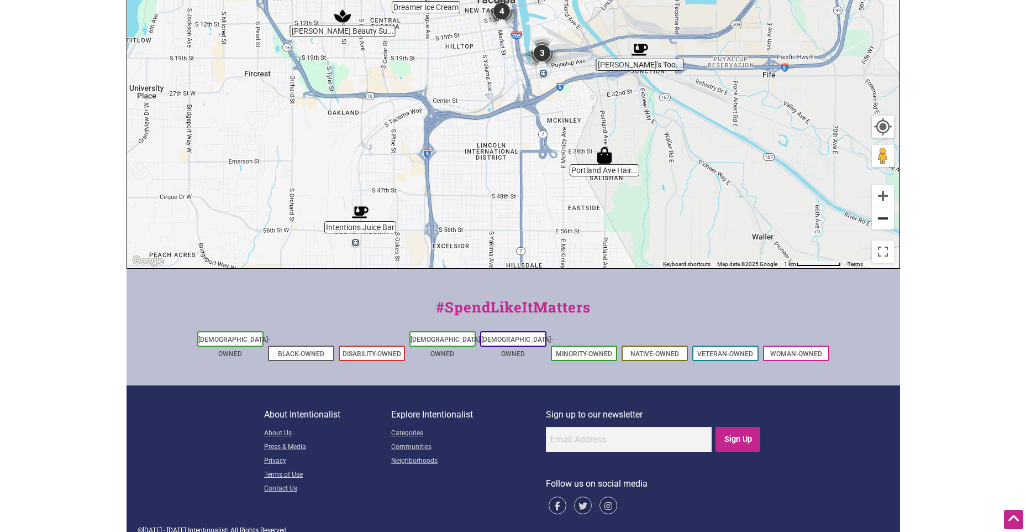
click at [880, 214] on button "Zoom out" at bounding box center [883, 218] width 22 height 22
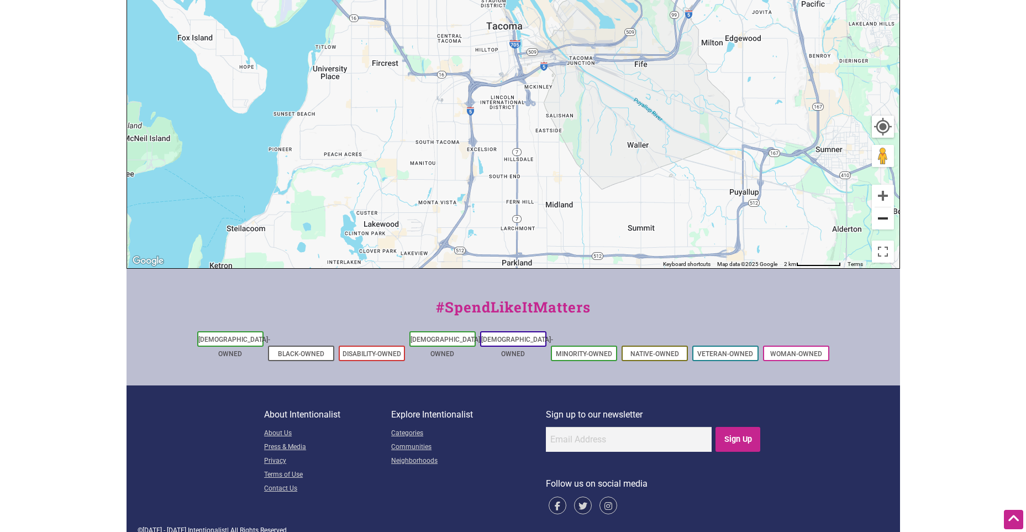
click at [880, 214] on button "Zoom out" at bounding box center [883, 218] width 22 height 22
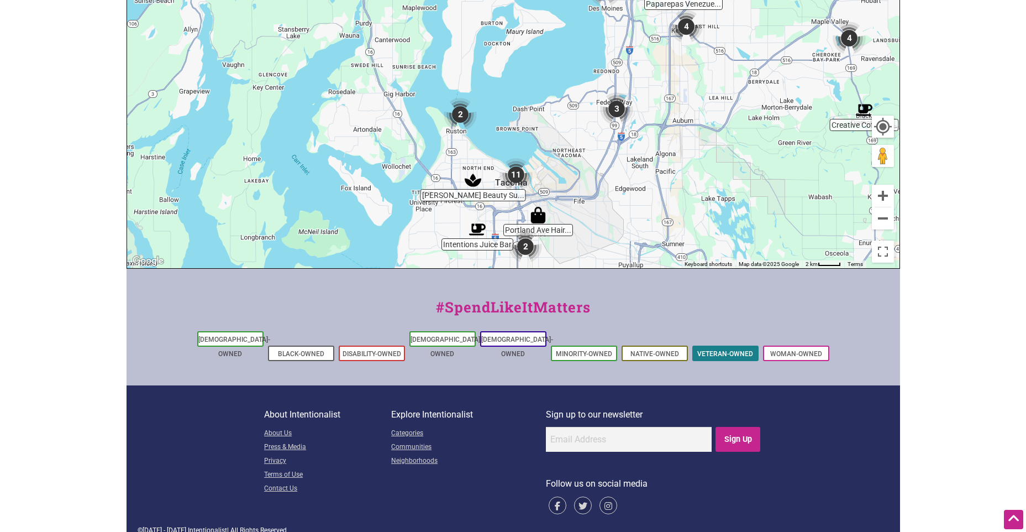
drag, startPoint x: 715, startPoint y: 166, endPoint x: 721, endPoint y: 338, distance: 172.6
click at [721, 338] on div "Intentionalist Spend like it matters 0 Add a Business Map Blog Store Offers Int…" at bounding box center [514, 108] width 774 height 876
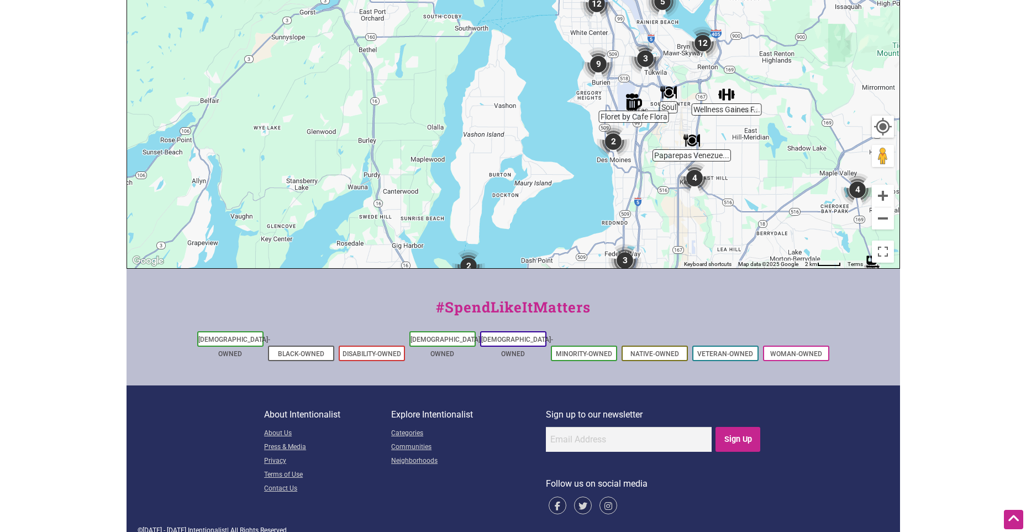
drag, startPoint x: 681, startPoint y: 179, endPoint x: 680, endPoint y: 288, distance: 109.4
click at [680, 288] on div "Intentionalist Spend like it matters 0 Add a Business Map Blog Store Offers Int…" at bounding box center [514, 108] width 774 height 876
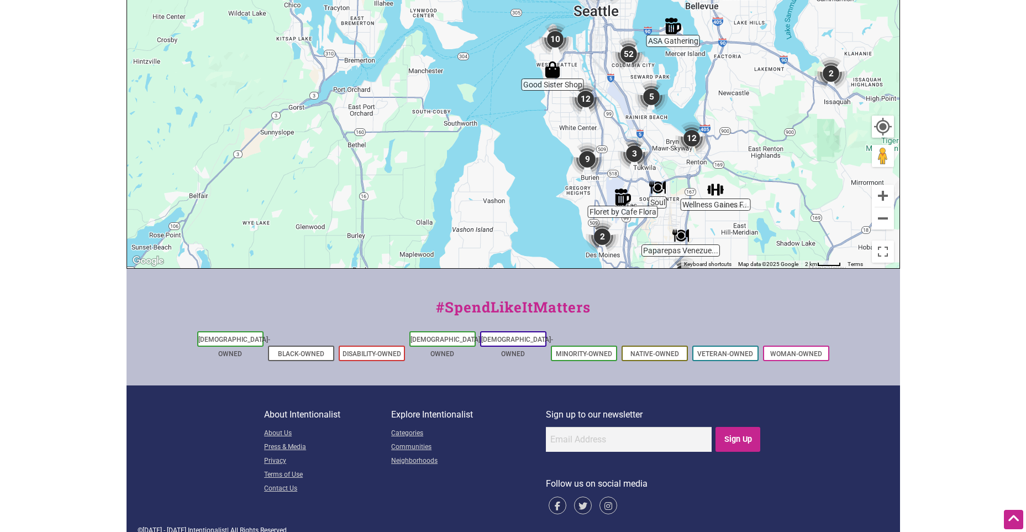
drag, startPoint x: 653, startPoint y: 172, endPoint x: 649, endPoint y: 313, distance: 140.4
click at [649, 313] on div "Intentionalist Spend like it matters 0 Add a Business Map Blog Store Offers Int…" at bounding box center [514, 108] width 774 height 876
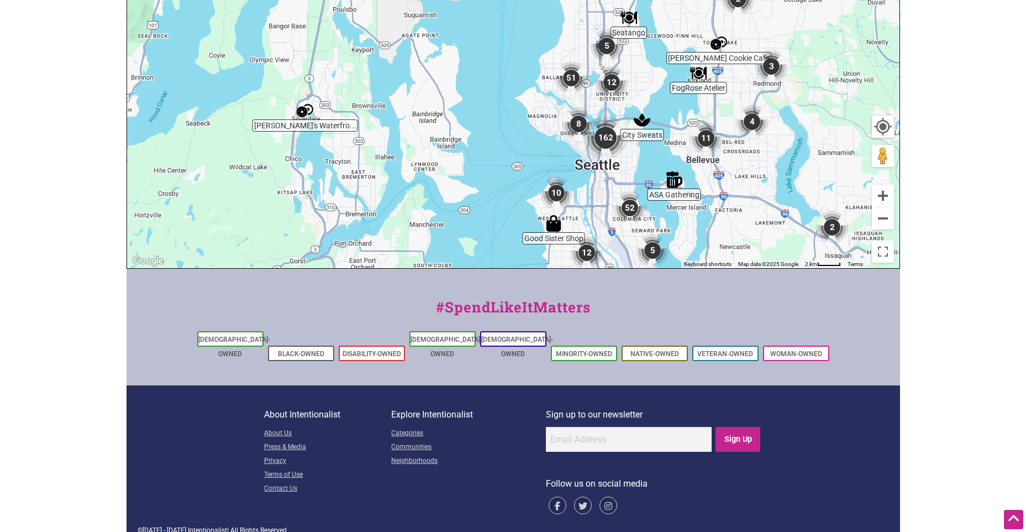
drag, startPoint x: 625, startPoint y: 195, endPoint x: 612, endPoint y: 307, distance: 112.9
click at [612, 307] on div "Intentionalist Spend like it matters 0 Add a Business Map Blog Store Offers Int…" at bounding box center [514, 108] width 774 height 876
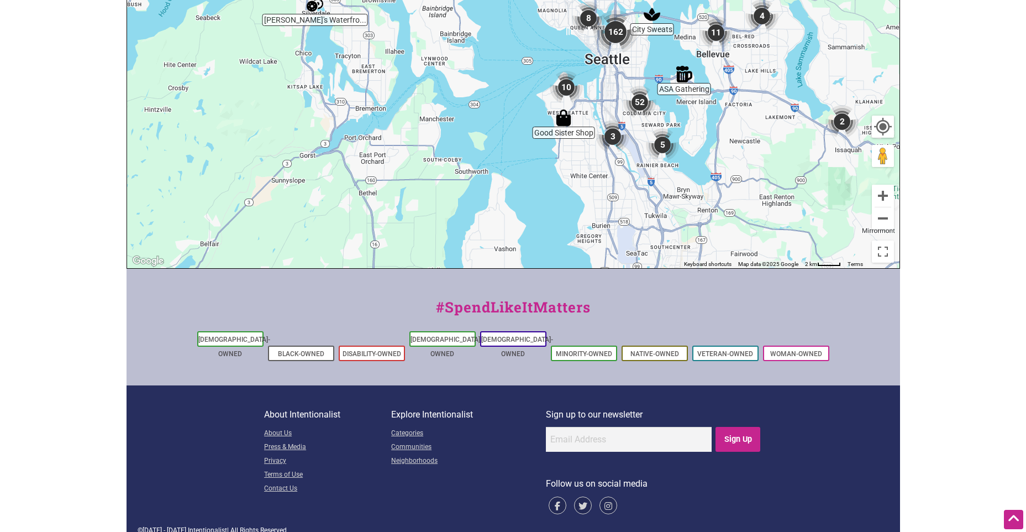
drag, startPoint x: 621, startPoint y: 227, endPoint x: 631, endPoint y: 124, distance: 103.3
click at [631, 124] on div "To navigate, press the arrow keys." at bounding box center [513, 53] width 773 height 430
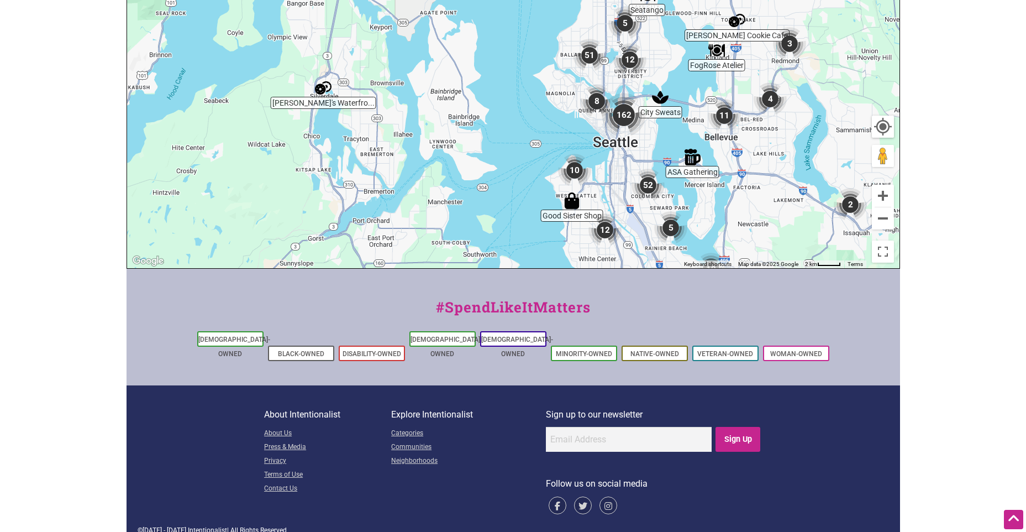
drag, startPoint x: 633, startPoint y: 156, endPoint x: 642, endPoint y: 240, distance: 84.4
click at [642, 240] on div "To navigate, press the arrow keys." at bounding box center [513, 53] width 773 height 430
click at [885, 198] on button "Zoom in" at bounding box center [883, 196] width 22 height 22
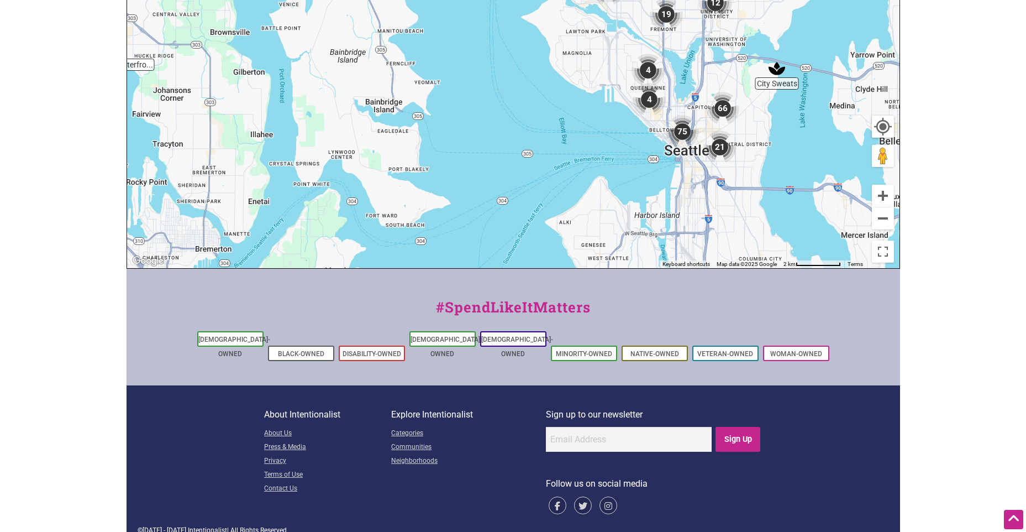
drag, startPoint x: 728, startPoint y: 234, endPoint x: 695, endPoint y: 146, distance: 93.9
click at [695, 146] on div "To navigate, press the arrow keys." at bounding box center [513, 53] width 773 height 430
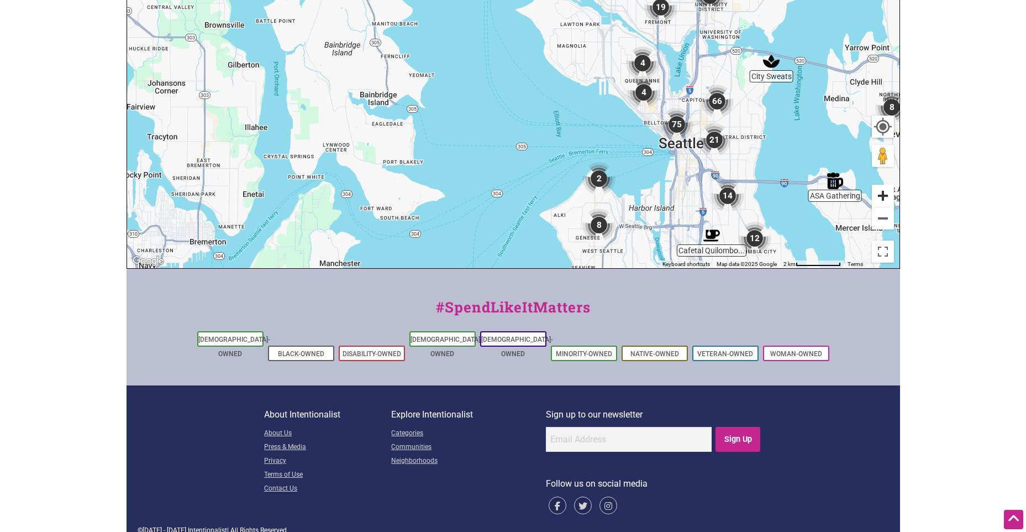
click at [877, 195] on button "Zoom in" at bounding box center [883, 196] width 22 height 22
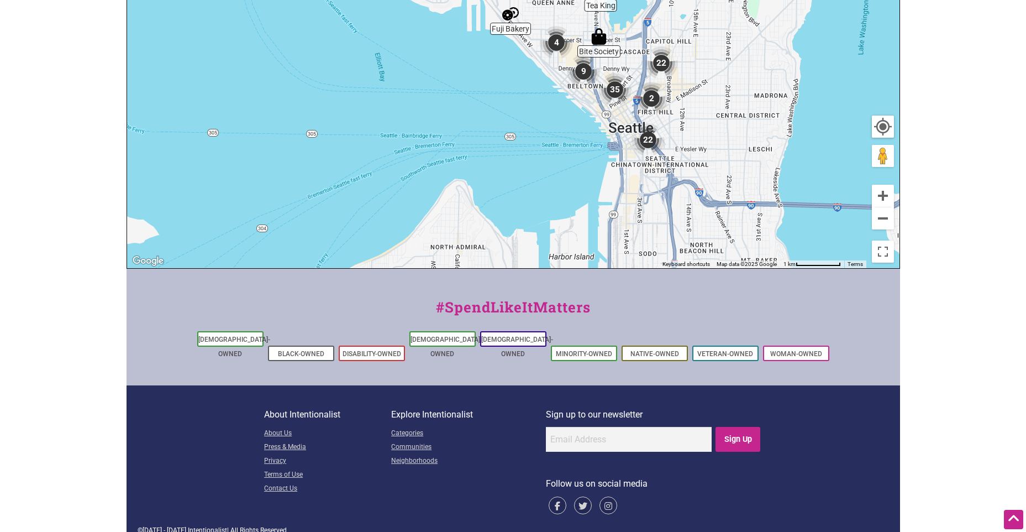
drag, startPoint x: 824, startPoint y: 230, endPoint x: 603, endPoint y: 123, distance: 245.9
click at [603, 123] on div "To navigate, press the arrow keys." at bounding box center [513, 53] width 773 height 430
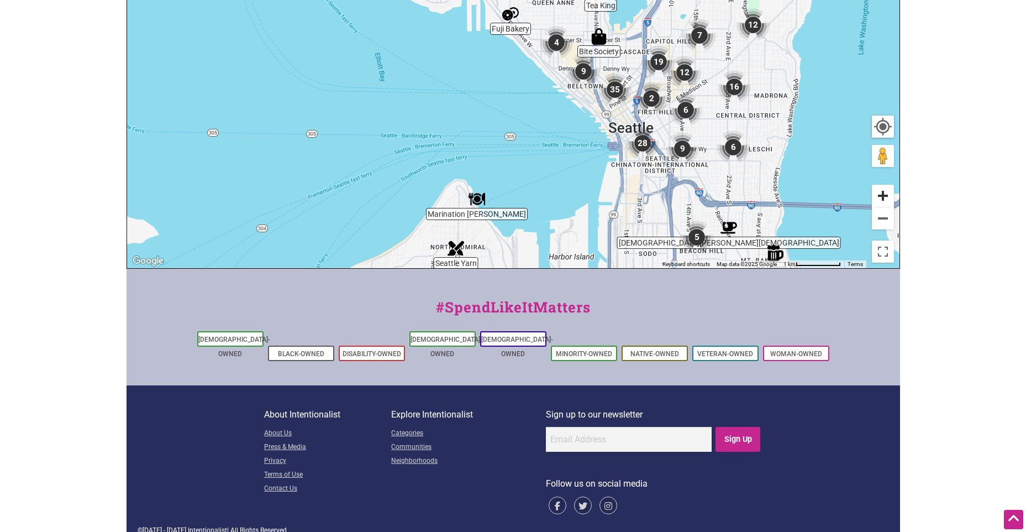
click at [884, 198] on button "Zoom in" at bounding box center [883, 196] width 22 height 22
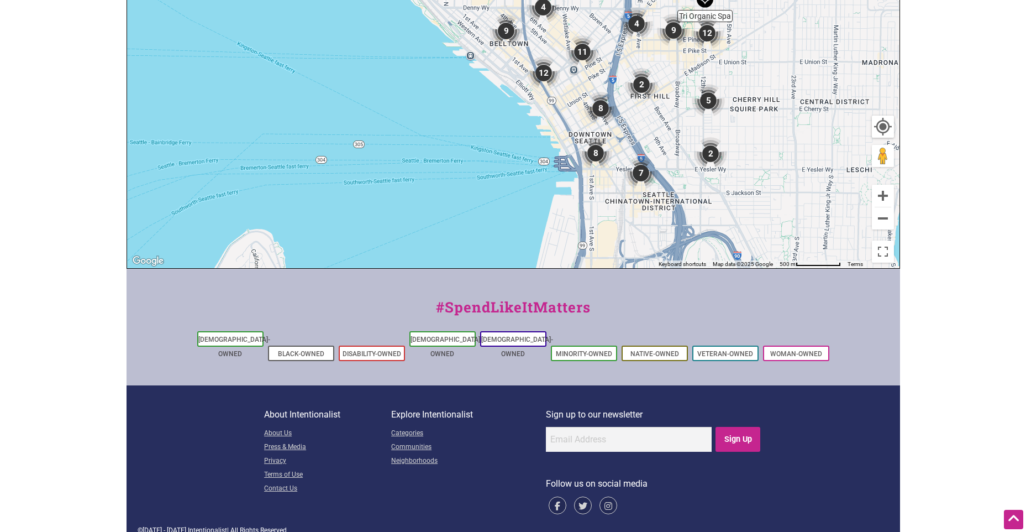
drag, startPoint x: 705, startPoint y: 197, endPoint x: 565, endPoint y: 134, distance: 153.4
click at [565, 134] on div "To navigate, press the arrow keys." at bounding box center [513, 53] width 773 height 430
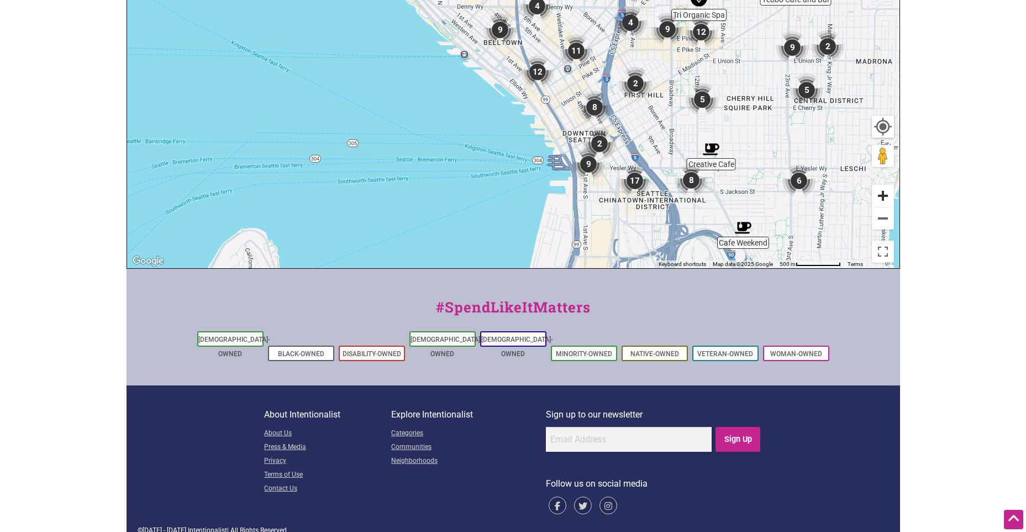
click at [882, 199] on button "Zoom in" at bounding box center [883, 196] width 22 height 22
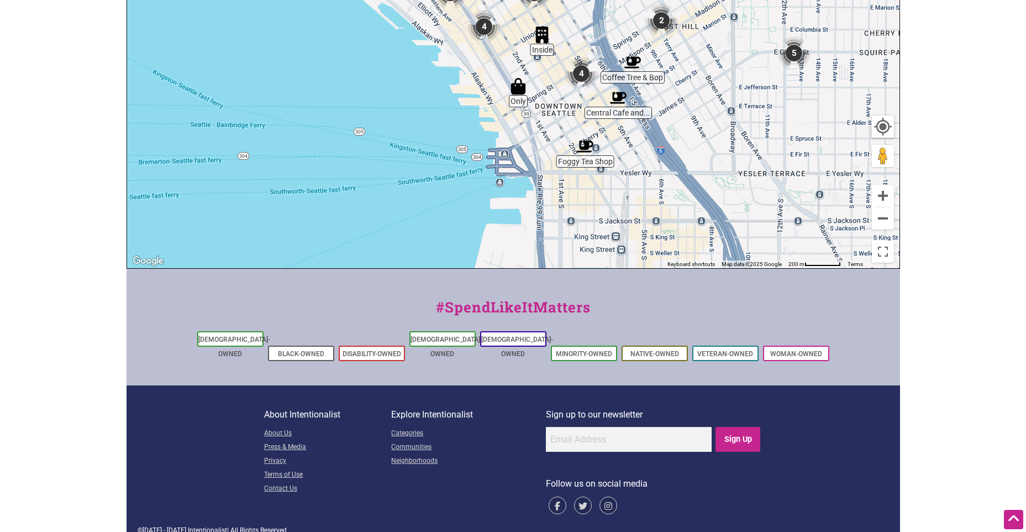
drag, startPoint x: 673, startPoint y: 219, endPoint x: 576, endPoint y: 106, distance: 149.3
click at [576, 106] on div "To navigate, press the arrow keys." at bounding box center [513, 53] width 773 height 430
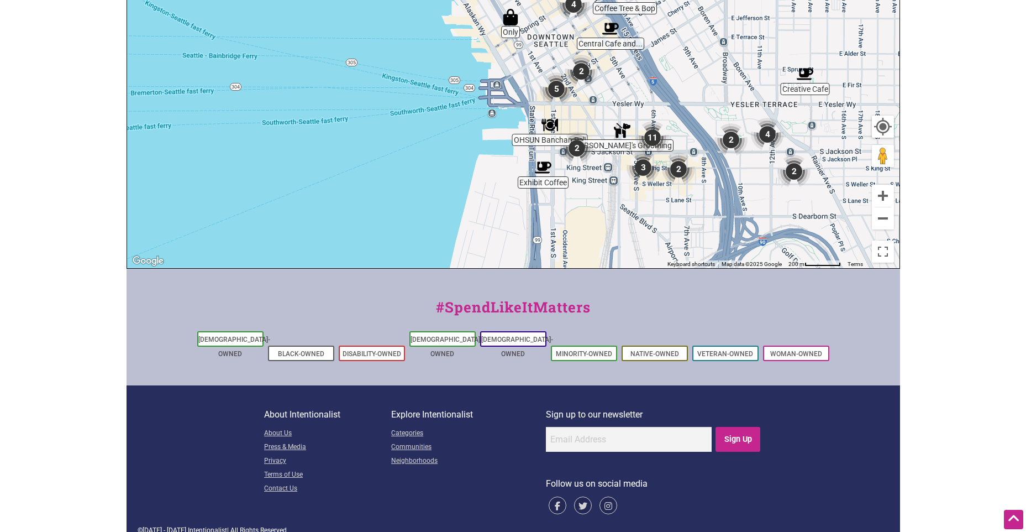
drag, startPoint x: 684, startPoint y: 125, endPoint x: 675, endPoint y: 54, distance: 71.8
click at [675, 54] on div "To navigate, press the arrow keys." at bounding box center [513, 53] width 773 height 430
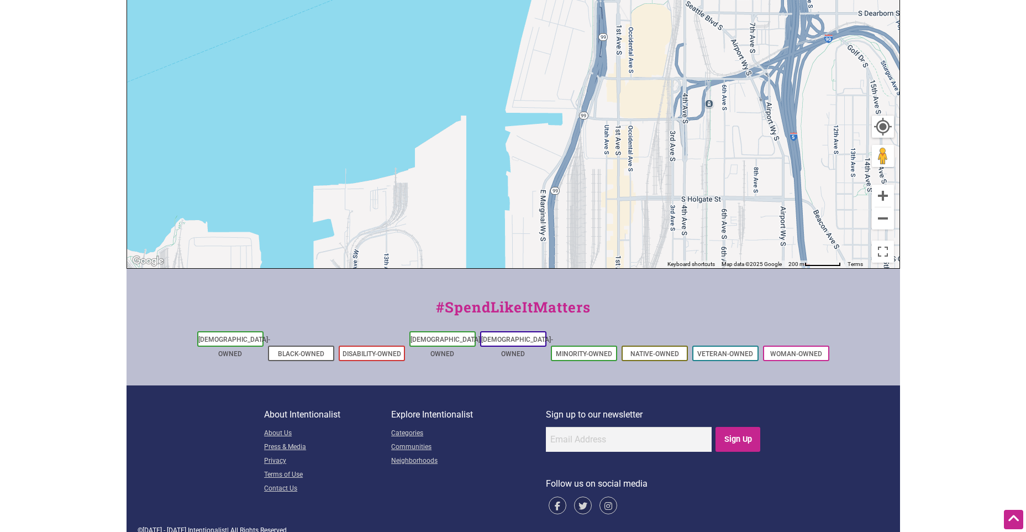
drag, startPoint x: 662, startPoint y: 186, endPoint x: 738, endPoint y: 12, distance: 189.3
click at [738, 12] on div "To navigate, press the arrow keys." at bounding box center [513, 53] width 773 height 430
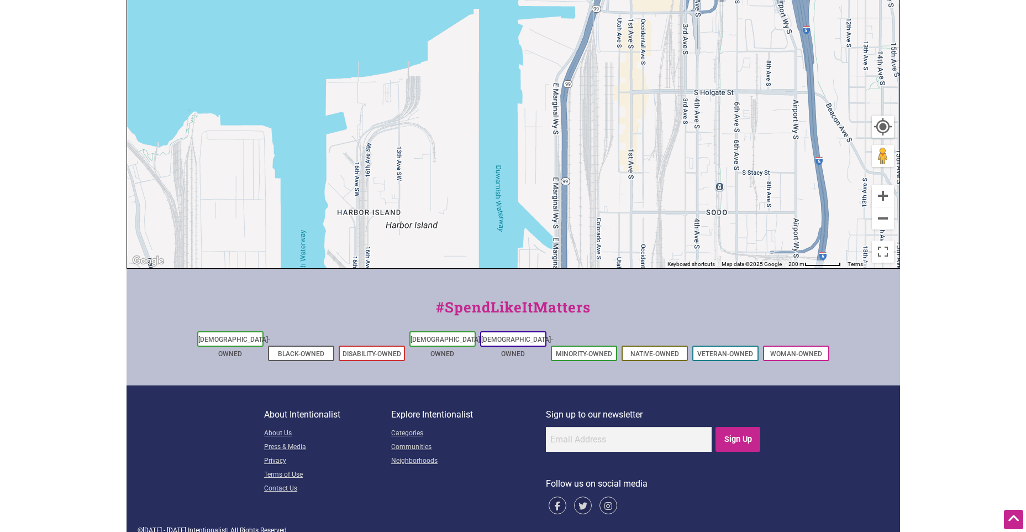
drag, startPoint x: 731, startPoint y: 147, endPoint x: 749, endPoint y: 12, distance: 136.2
click at [749, 12] on div "To navigate, press the arrow keys." at bounding box center [513, 53] width 773 height 430
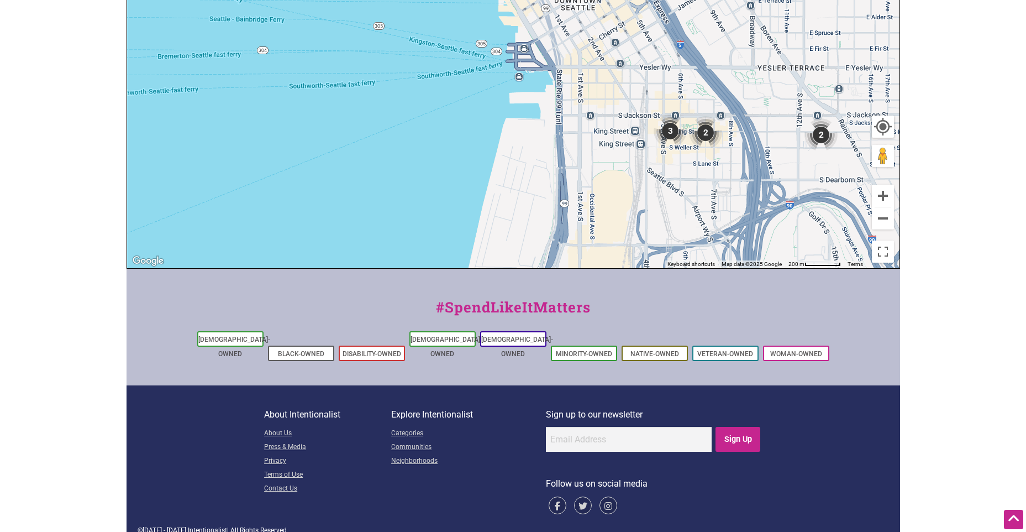
drag, startPoint x: 743, startPoint y: 44, endPoint x: 691, endPoint y: 327, distance: 287.7
click at [691, 327] on div "Intentionalist Spend like it matters 0 Add a Business Map Blog Store Offers Int…" at bounding box center [514, 108] width 774 height 876
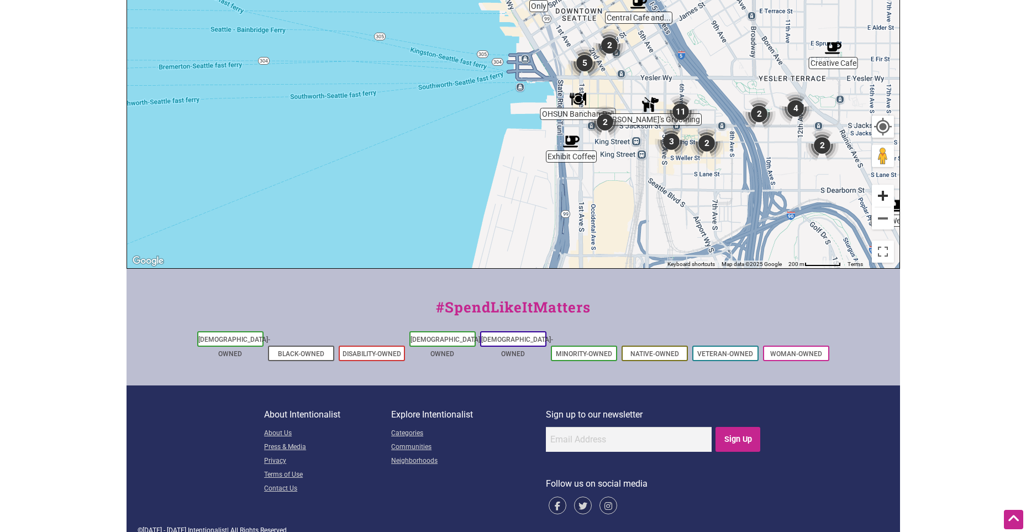
click at [882, 198] on button "Zoom in" at bounding box center [883, 196] width 22 height 22
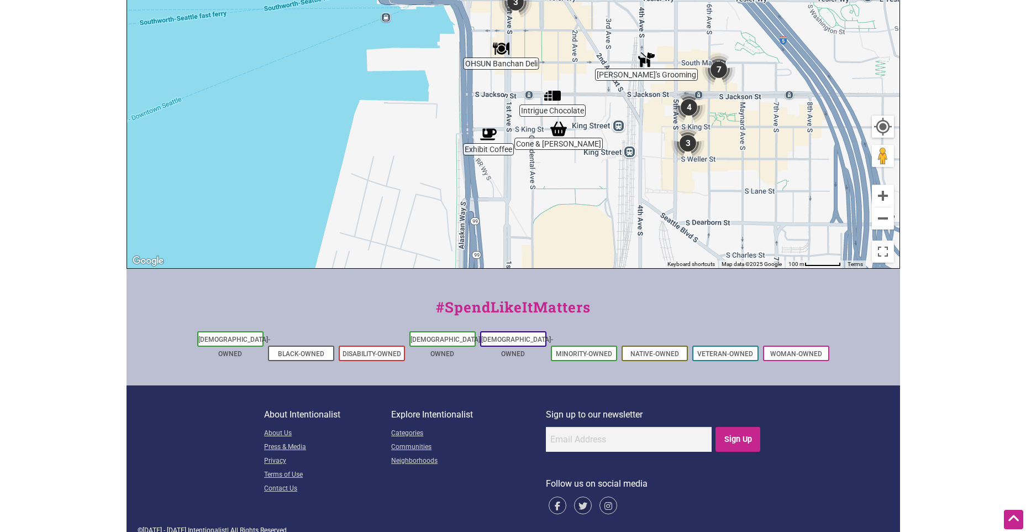
drag, startPoint x: 632, startPoint y: 209, endPoint x: 488, endPoint y: 102, distance: 179.0
click at [488, 102] on div "To navigate, press the arrow keys." at bounding box center [513, 53] width 773 height 430
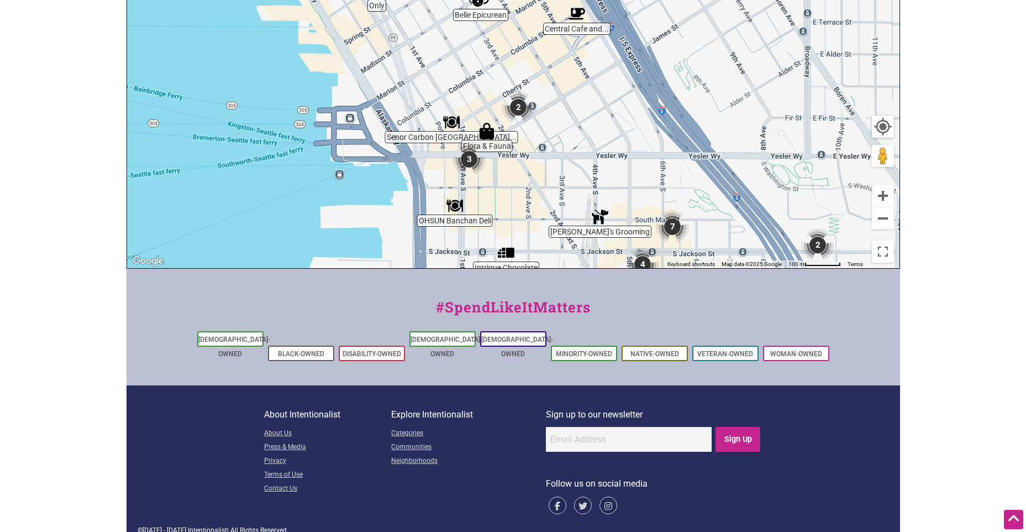
drag, startPoint x: 633, startPoint y: 144, endPoint x: 597, endPoint y: 303, distance: 163.7
click at [597, 303] on div "Intentionalist Spend like it matters 0 Add a Business Map Blog Store Offers Int…" at bounding box center [514, 108] width 774 height 876
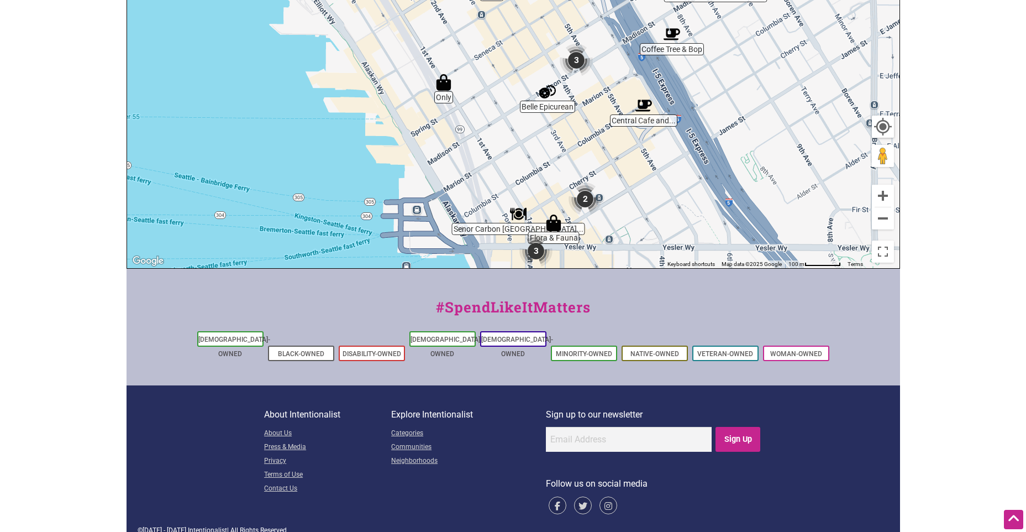
drag, startPoint x: 583, startPoint y: 154, endPoint x: 654, endPoint y: 252, distance: 121.0
click at [654, 252] on div "To navigate, press the arrow keys." at bounding box center [513, 53] width 773 height 430
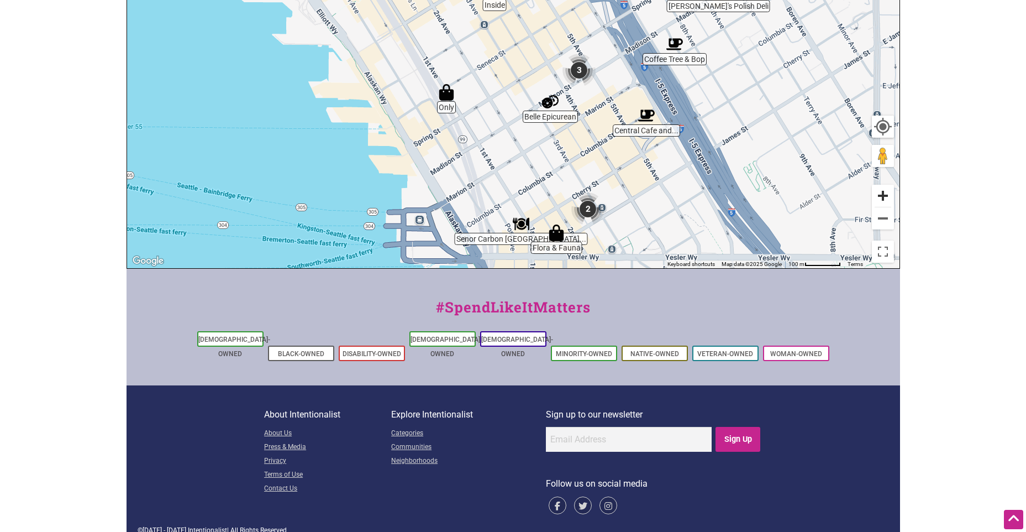
click at [876, 196] on button "Zoom in" at bounding box center [883, 196] width 22 height 22
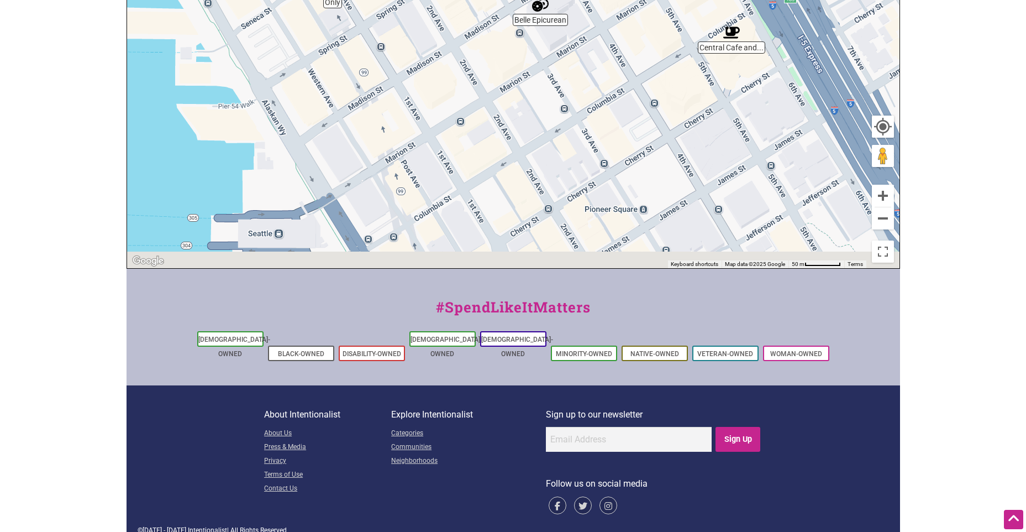
drag, startPoint x: 722, startPoint y: 223, endPoint x: 673, endPoint y: 54, distance: 176.8
click at [673, 54] on div "To navigate, press the arrow keys." at bounding box center [513, 53] width 773 height 430
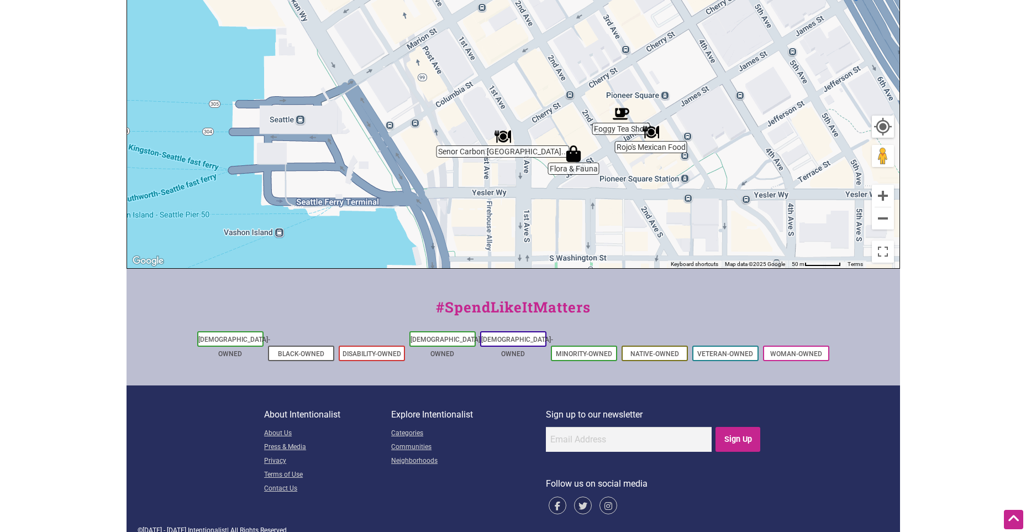
drag, startPoint x: 720, startPoint y: 166, endPoint x: 746, endPoint y: 62, distance: 106.6
click at [746, 62] on div "To navigate, press the arrow keys." at bounding box center [513, 53] width 773 height 430
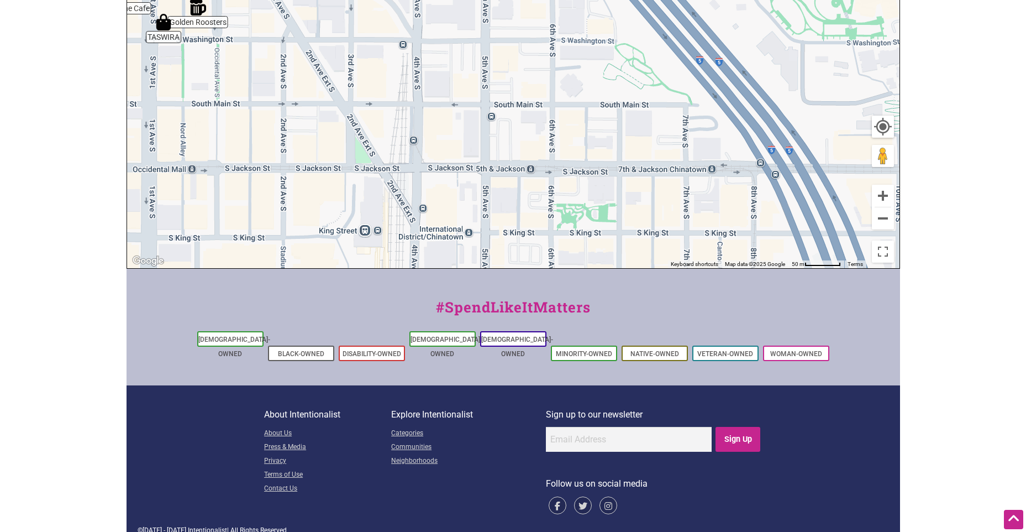
drag, startPoint x: 681, startPoint y: 204, endPoint x: 307, endPoint y: -20, distance: 436.3
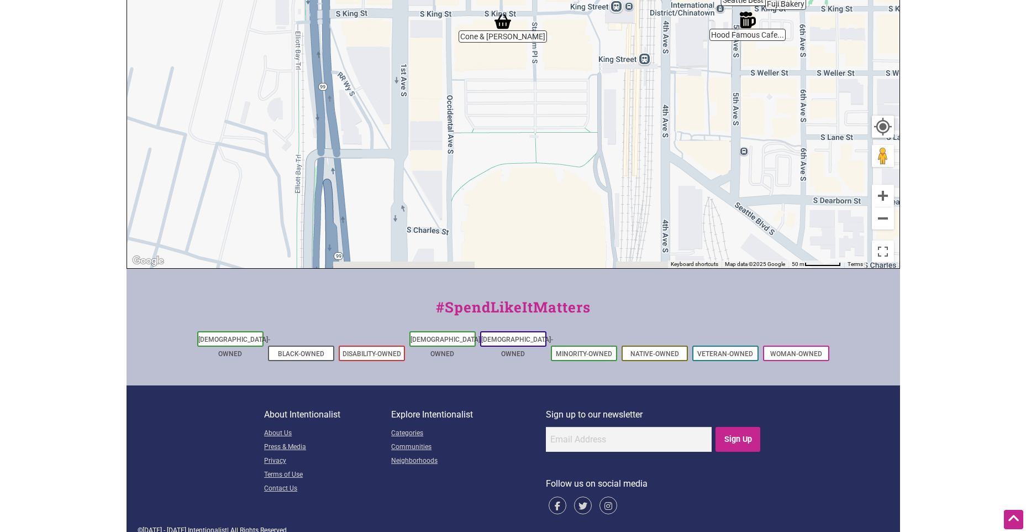
drag, startPoint x: 429, startPoint y: 185, endPoint x: 673, endPoint y: -41, distance: 332.4
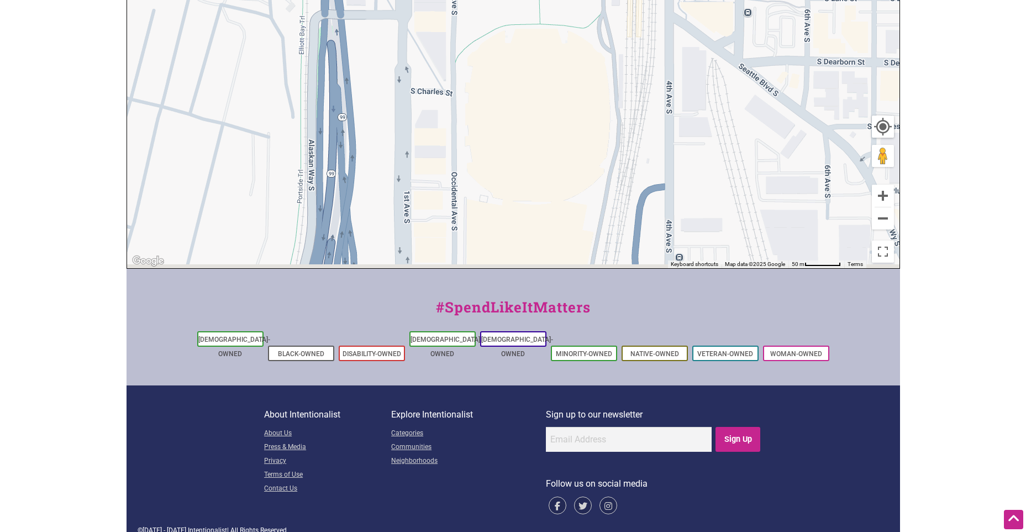
drag, startPoint x: 648, startPoint y: 196, endPoint x: 660, endPoint y: -41, distance: 237.4
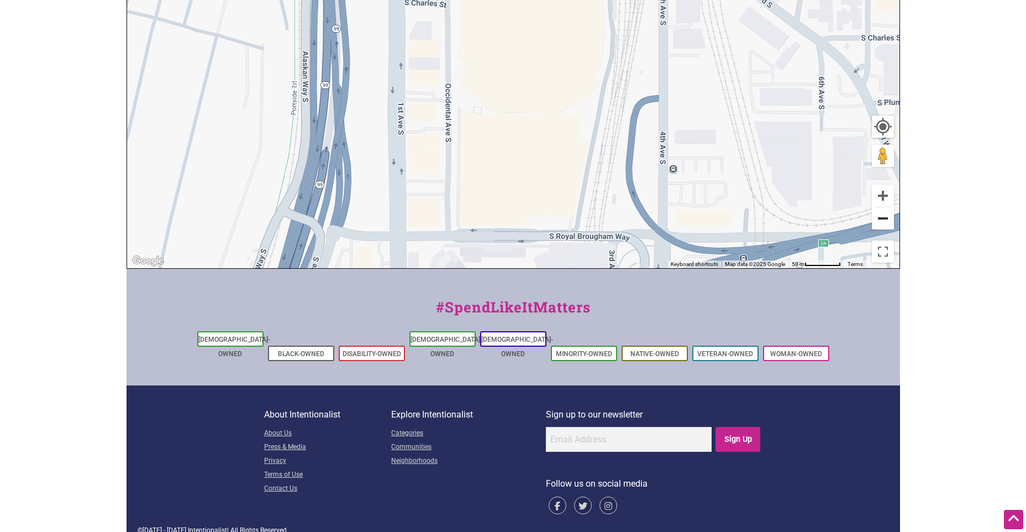
click at [879, 223] on button "Zoom out" at bounding box center [883, 218] width 22 height 22
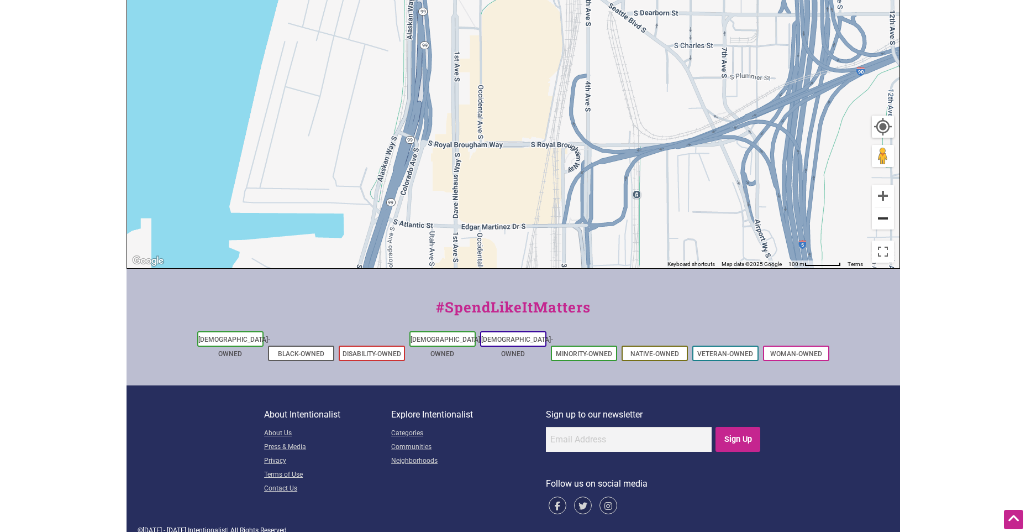
click at [879, 223] on button "Zoom out" at bounding box center [883, 218] width 22 height 22
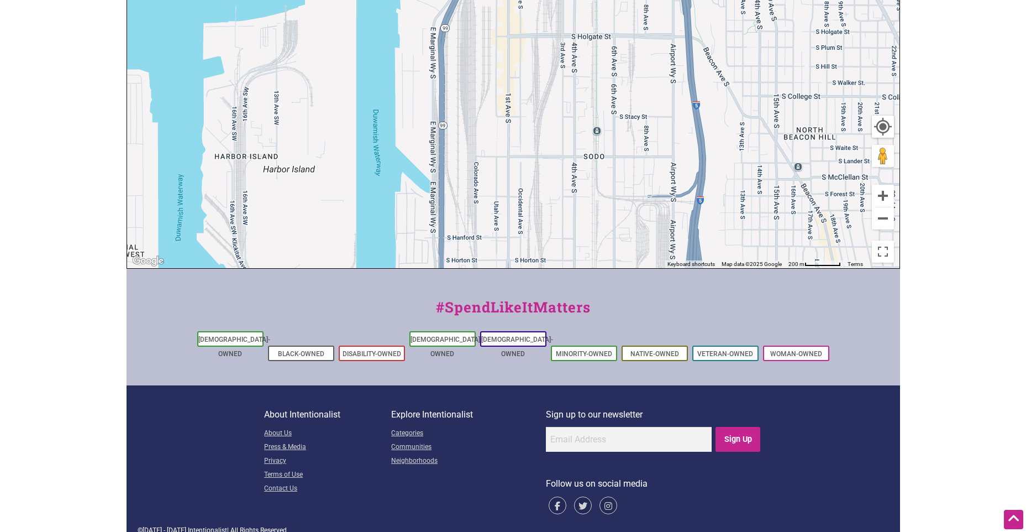
drag, startPoint x: 690, startPoint y: 232, endPoint x: 714, endPoint y: 49, distance: 184.5
click at [714, 49] on div "To navigate, press the arrow keys." at bounding box center [513, 53] width 773 height 430
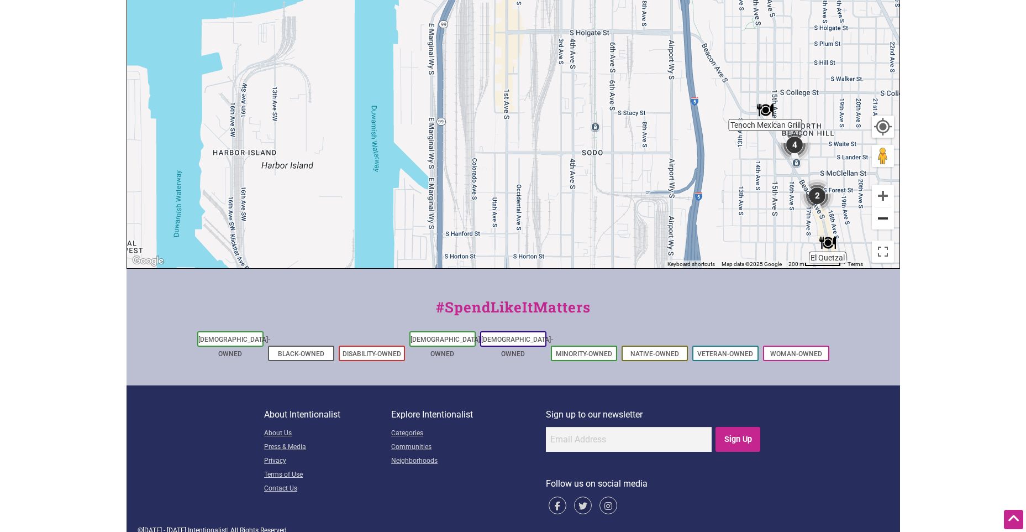
click at [890, 219] on button "Zoom out" at bounding box center [883, 218] width 22 height 22
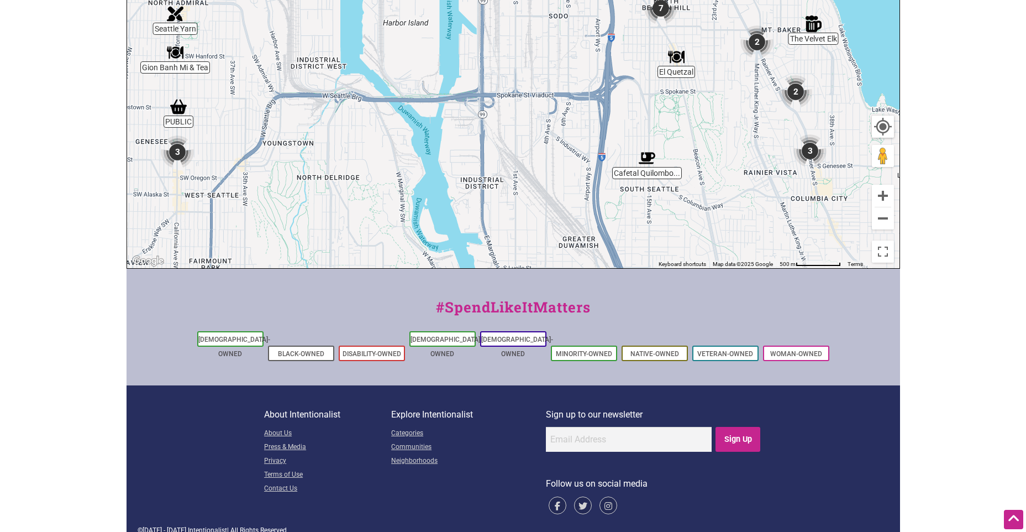
drag, startPoint x: 620, startPoint y: 182, endPoint x: 626, endPoint y: 90, distance: 92.5
click at [626, 90] on div "To navigate, press the arrow keys." at bounding box center [513, 53] width 773 height 430
